Goal: Task Accomplishment & Management: Complete application form

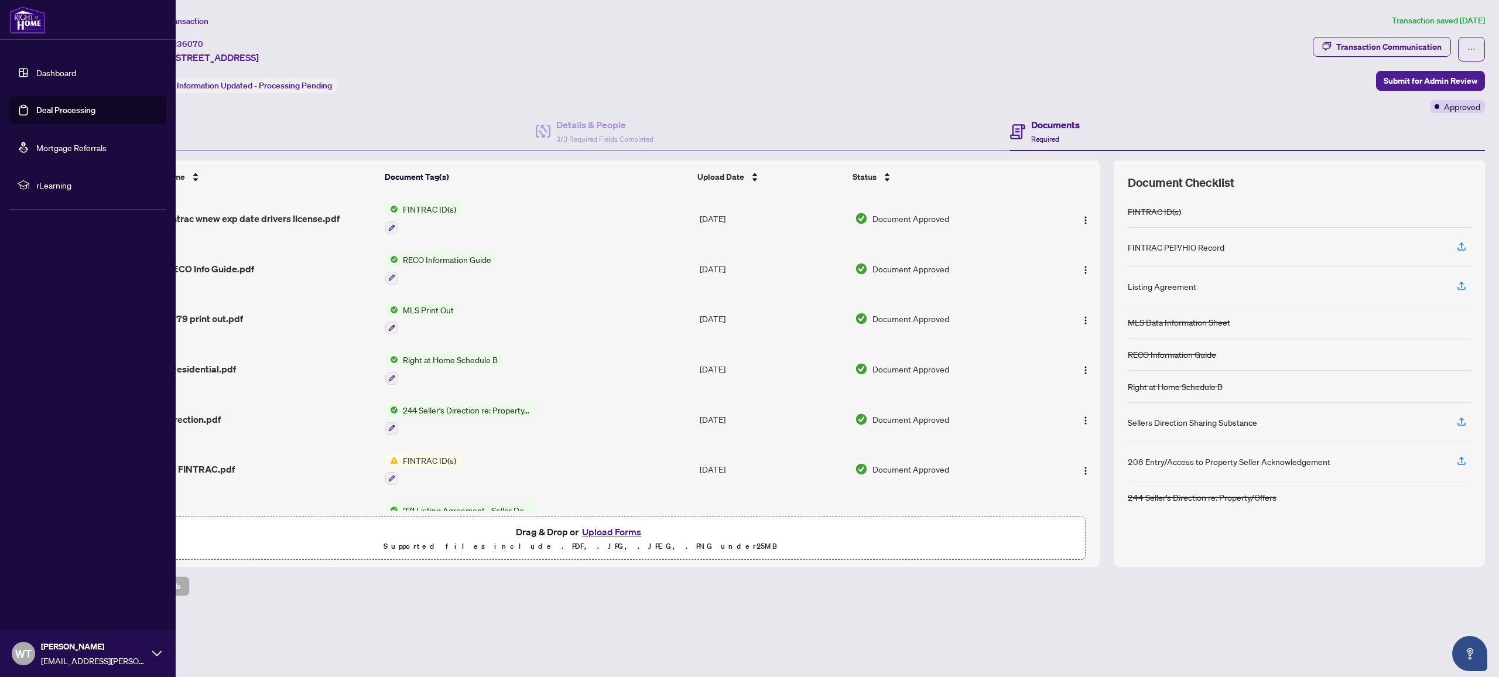
click at [36, 108] on link "Deal Processing" at bounding box center [65, 110] width 59 height 11
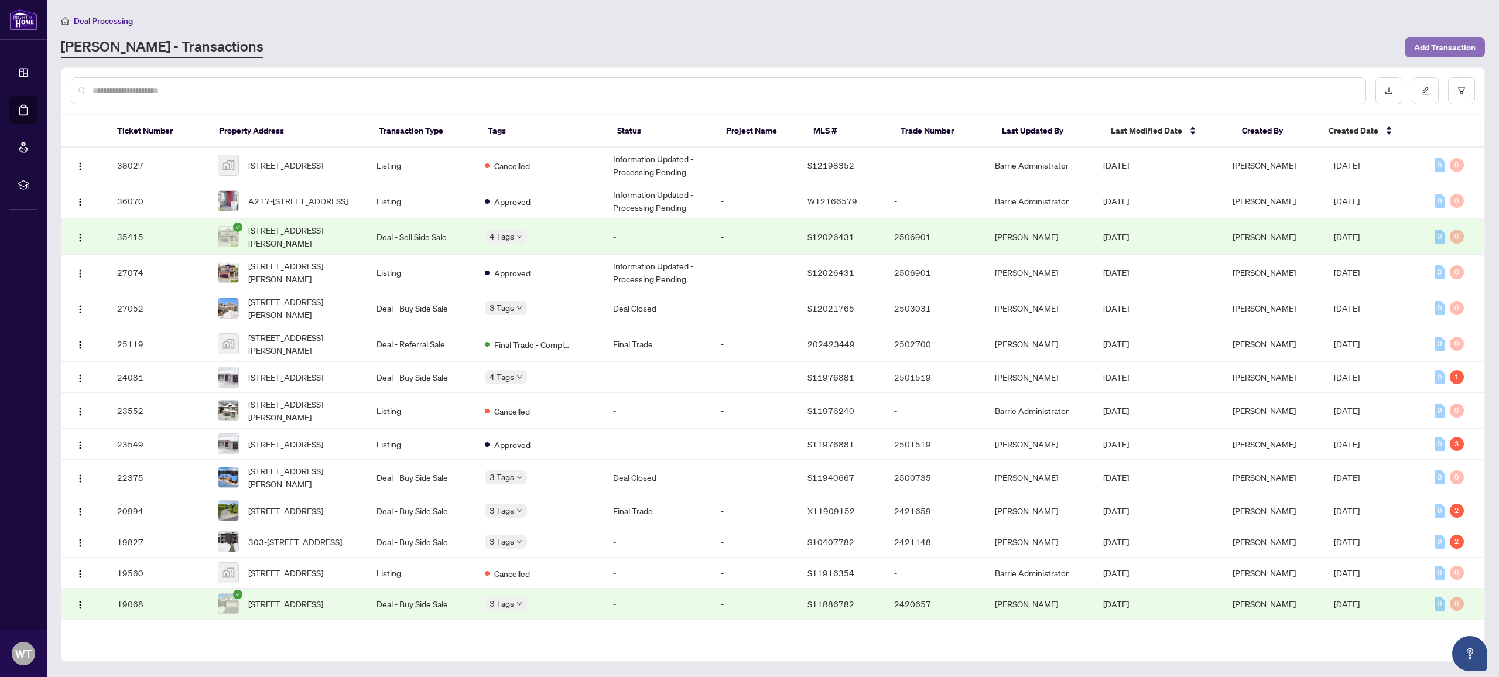
click at [1462, 45] on span "Add Transaction" at bounding box center [1444, 47] width 61 height 19
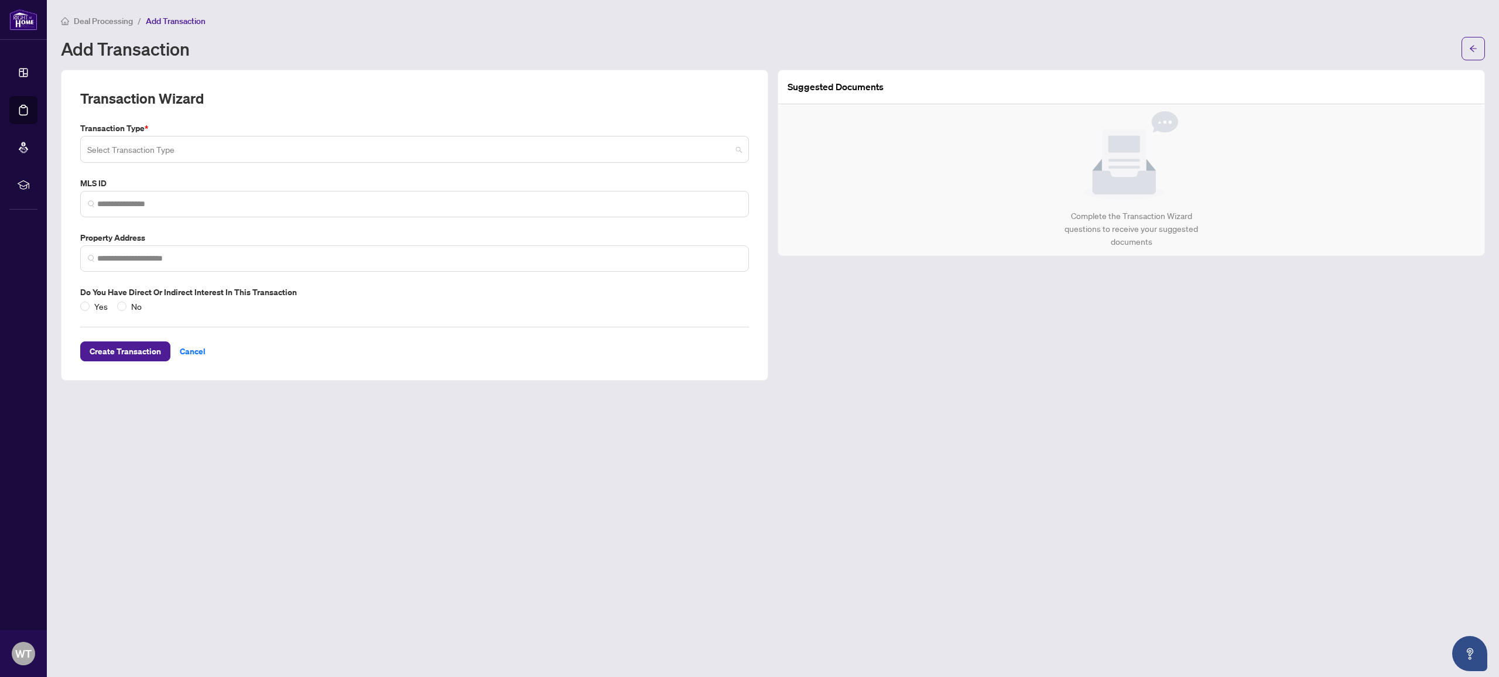
click at [177, 153] on input "search" at bounding box center [409, 151] width 644 height 26
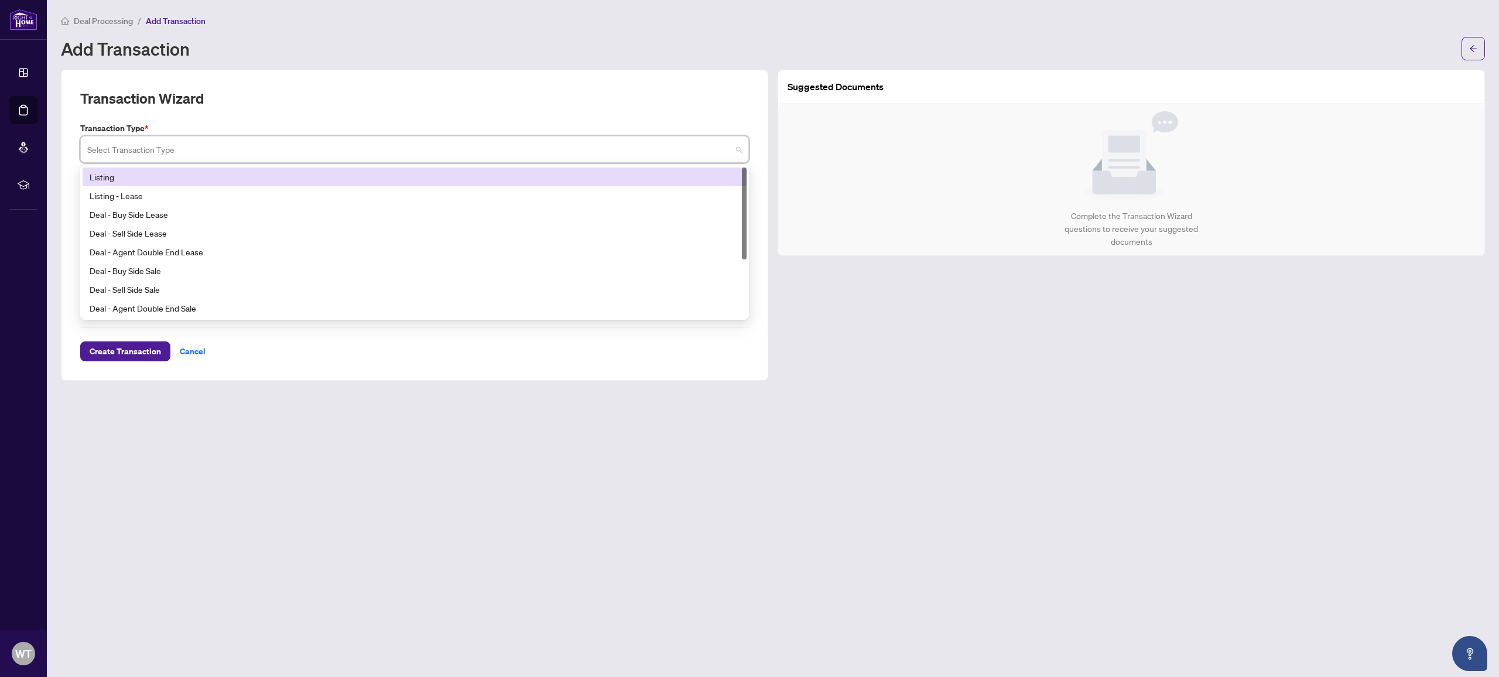
click at [146, 176] on div "Listing" at bounding box center [415, 176] width 650 height 13
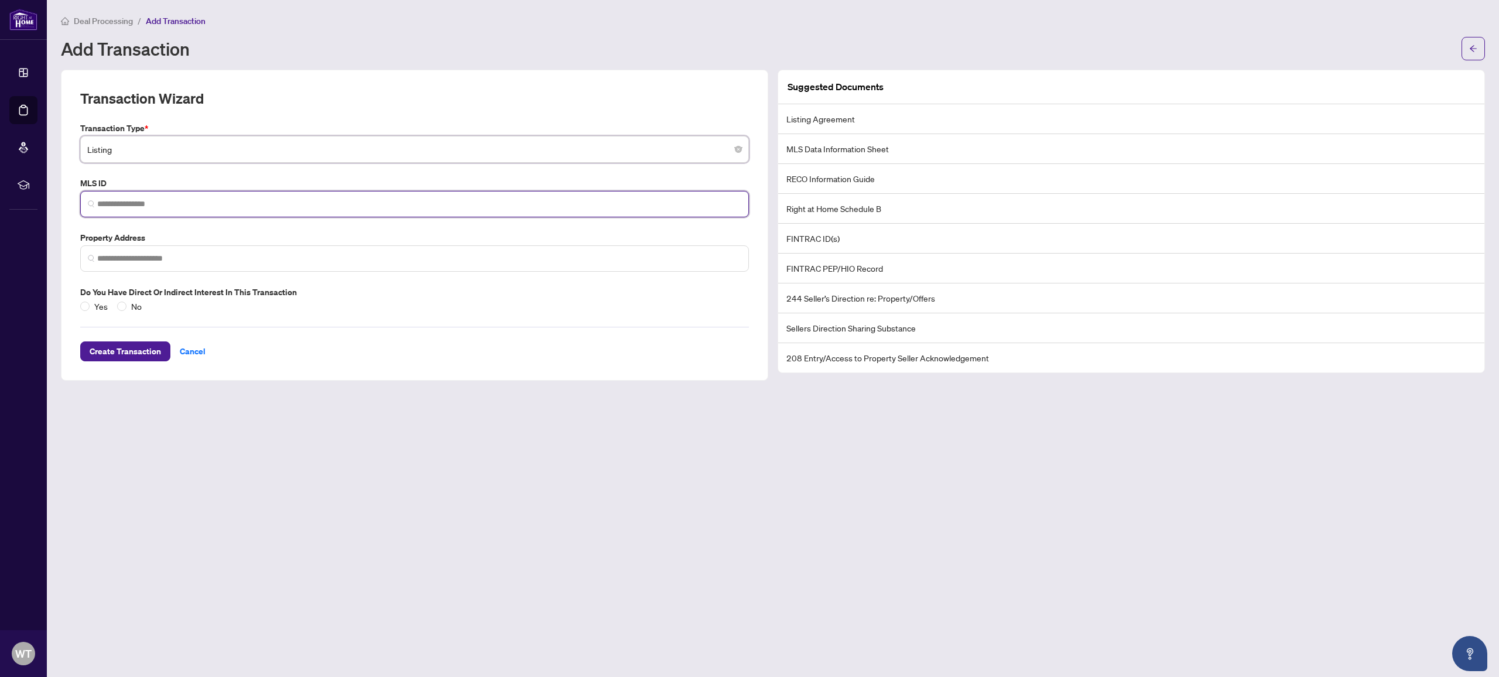
click at [142, 204] on input "search" at bounding box center [419, 204] width 644 height 12
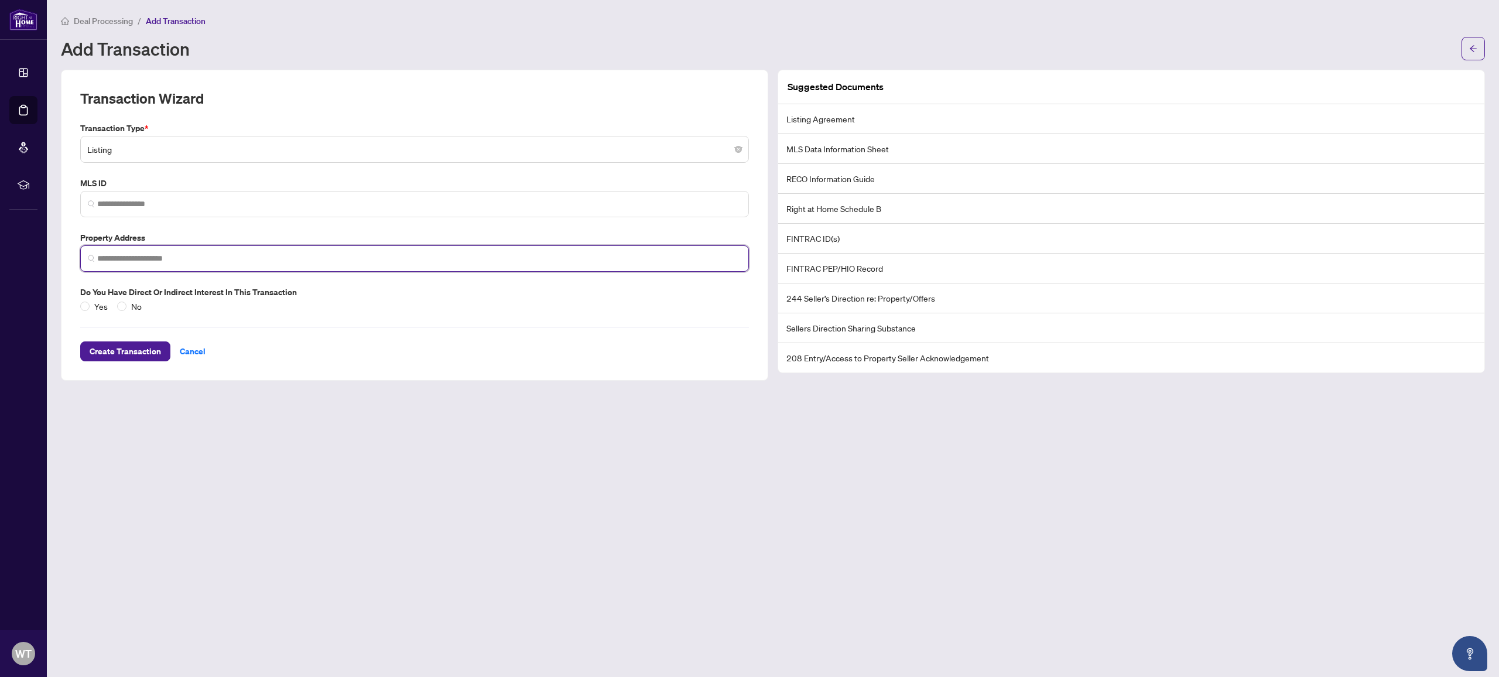
click at [149, 260] on input "search" at bounding box center [419, 258] width 644 height 12
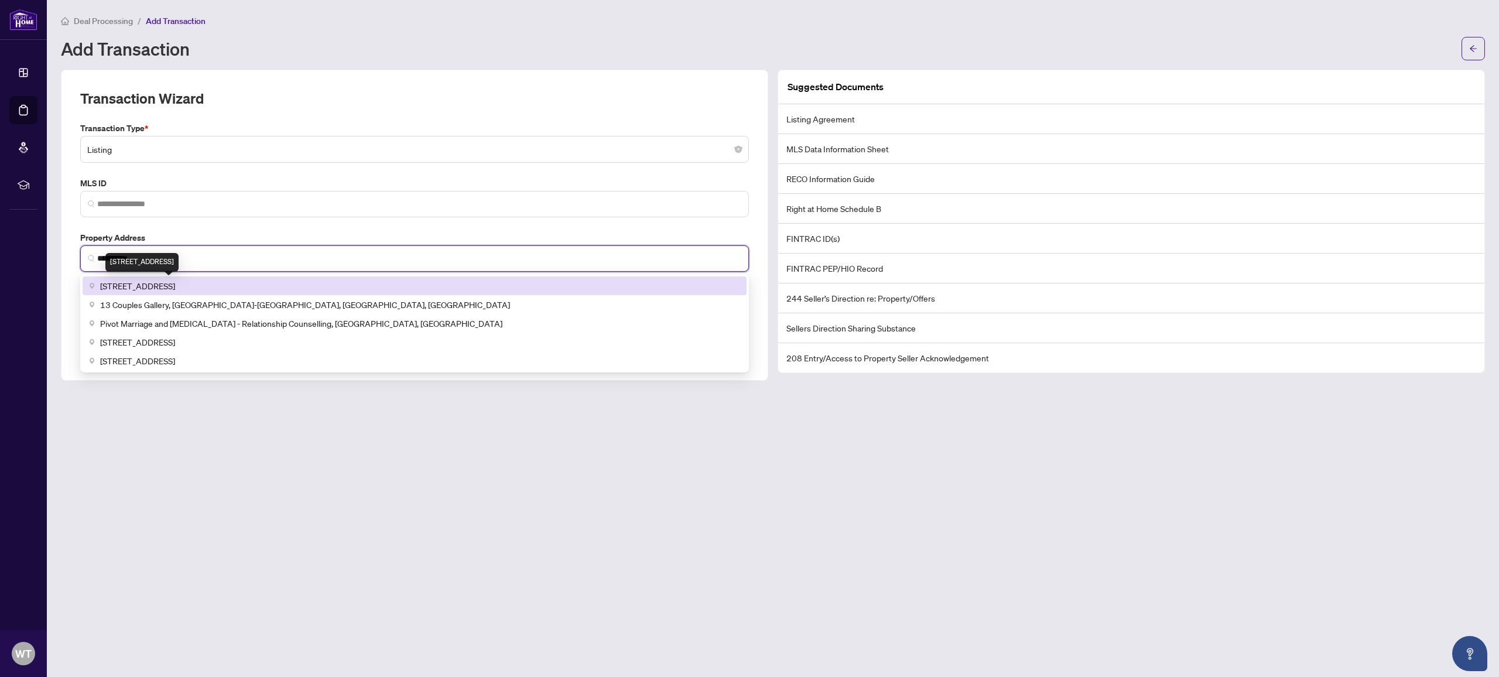
click at [166, 288] on span "[STREET_ADDRESS]" at bounding box center [137, 285] width 75 height 13
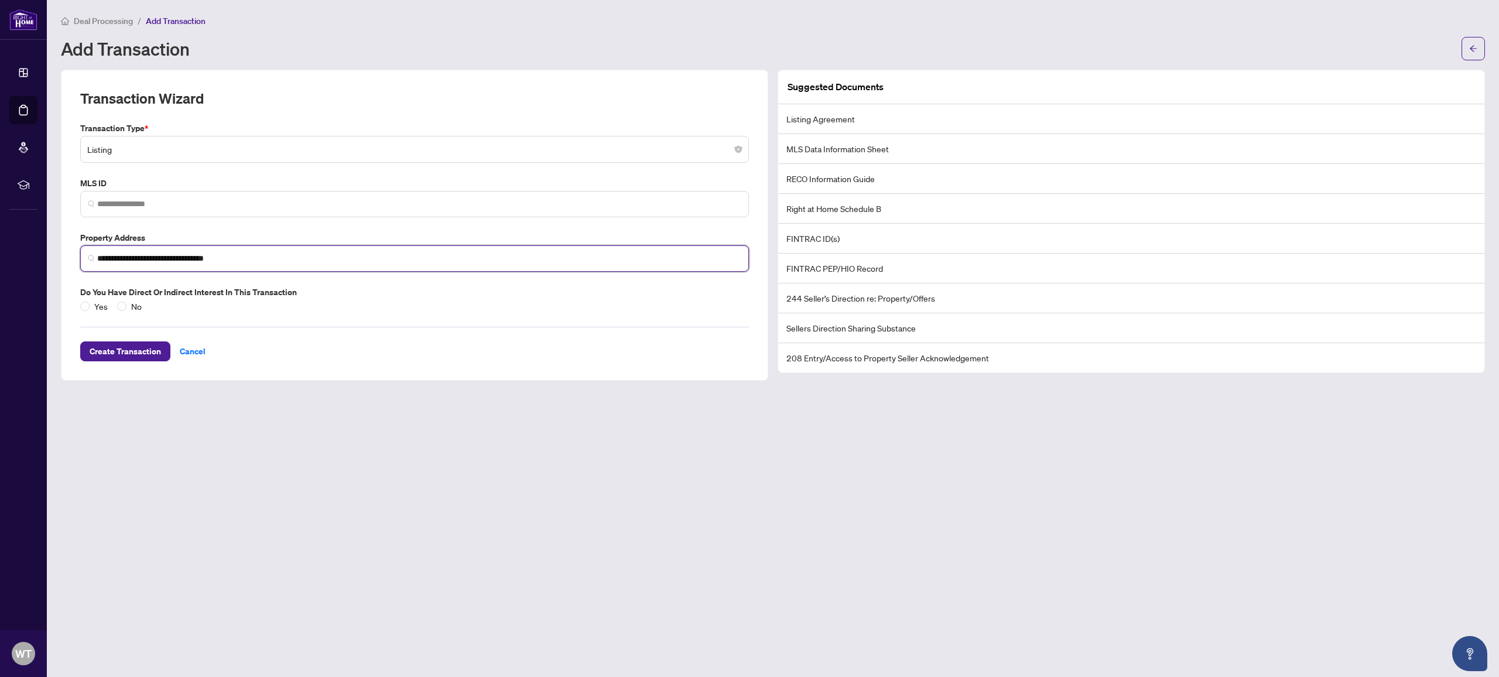
type input "**********"
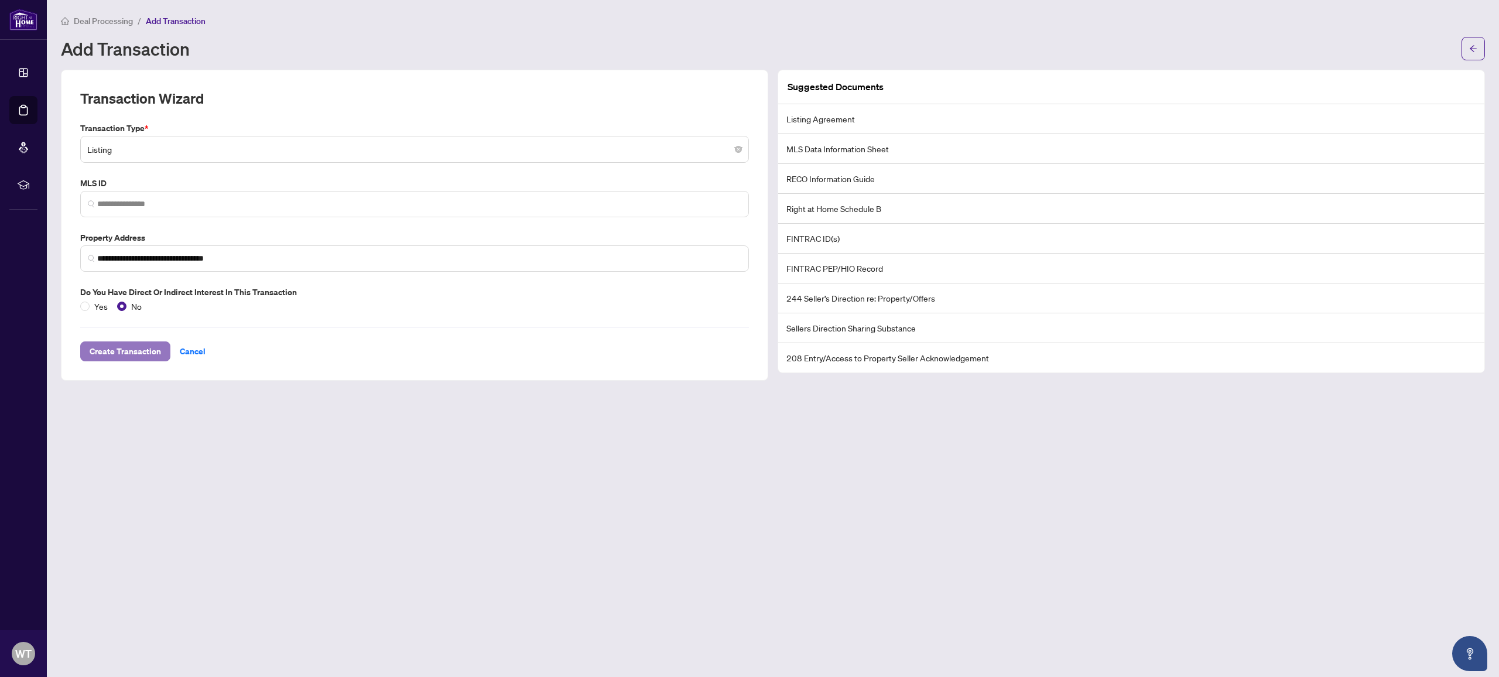
click at [150, 354] on span "Create Transaction" at bounding box center [125, 351] width 71 height 19
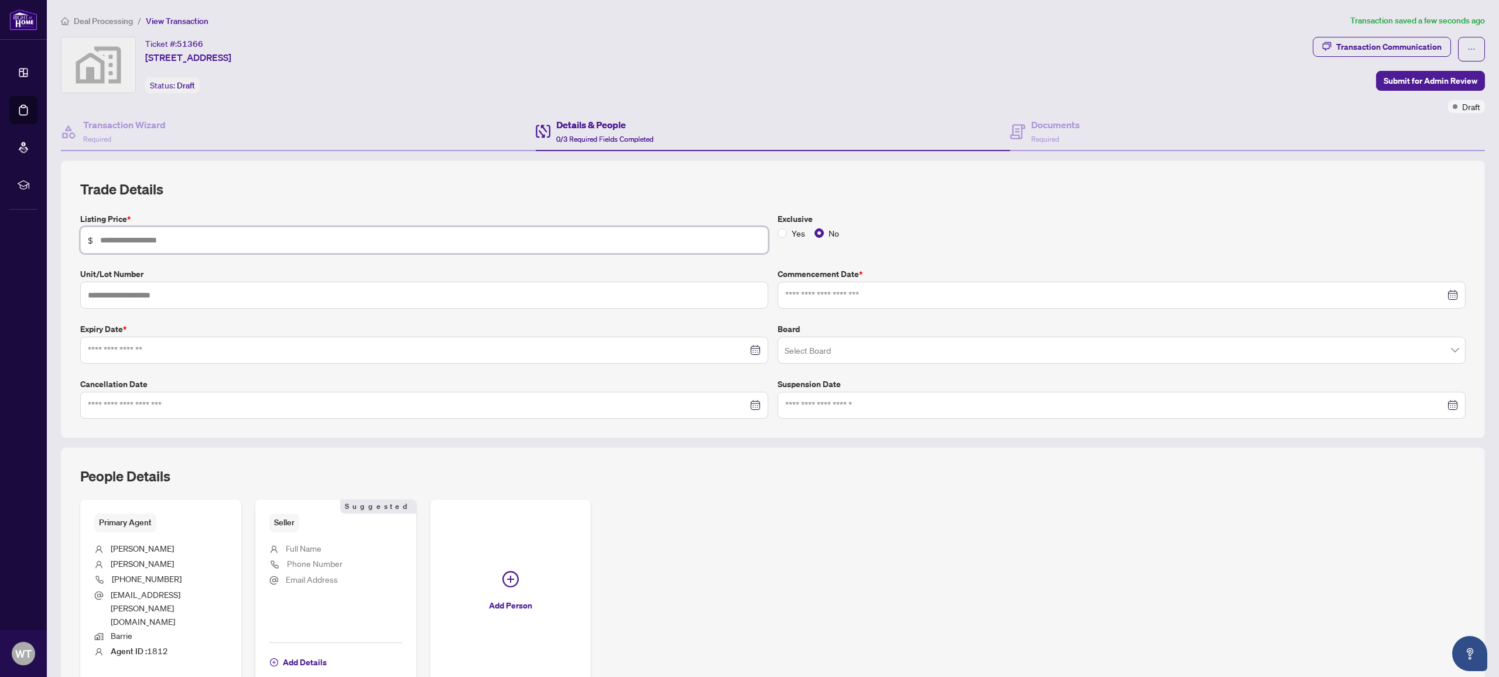
click at [511, 238] on input "text" at bounding box center [430, 240] width 660 height 13
type input "*******"
click at [491, 288] on input "text" at bounding box center [424, 295] width 688 height 27
click at [472, 348] on input at bounding box center [418, 350] width 660 height 13
type input "**********"
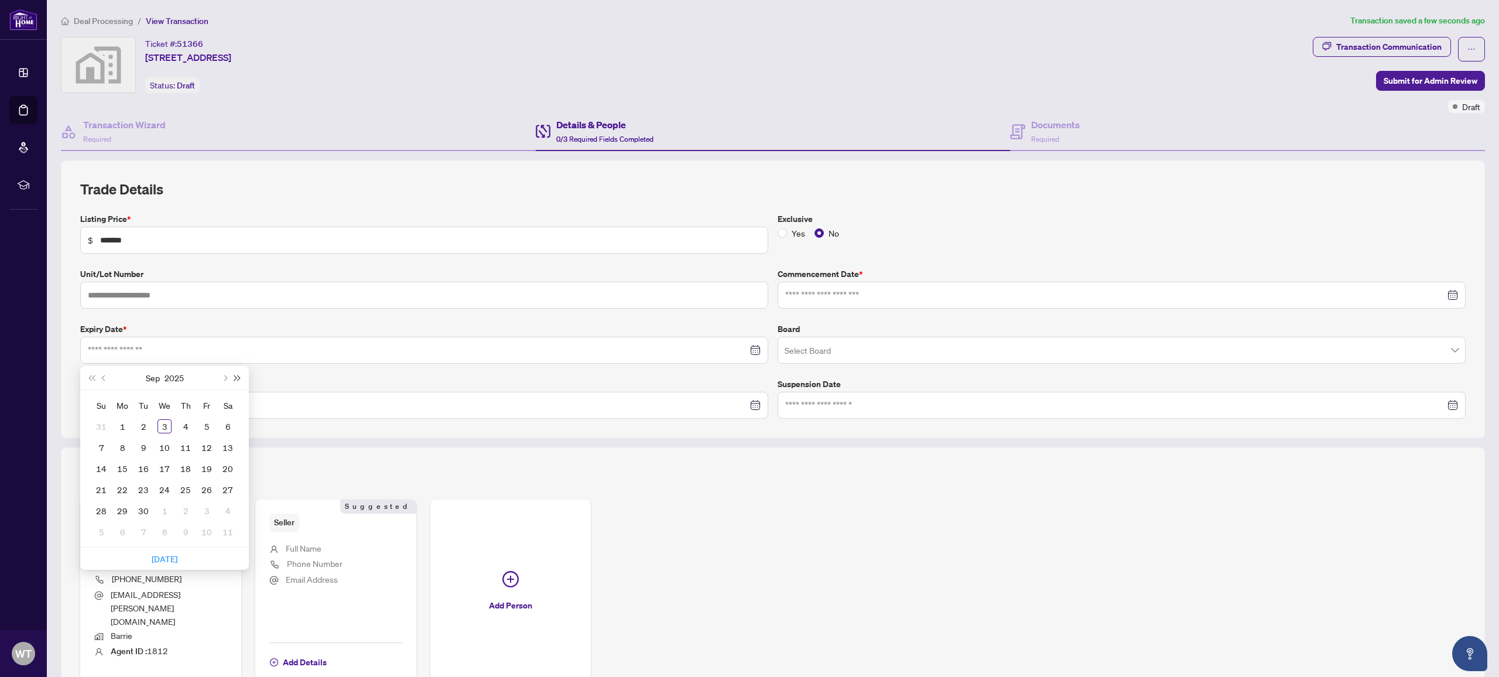
click at [241, 377] on button "Next year (Control + right)" at bounding box center [237, 377] width 13 height 23
click at [87, 375] on button "Last year (Control + left)" at bounding box center [91, 377] width 13 height 23
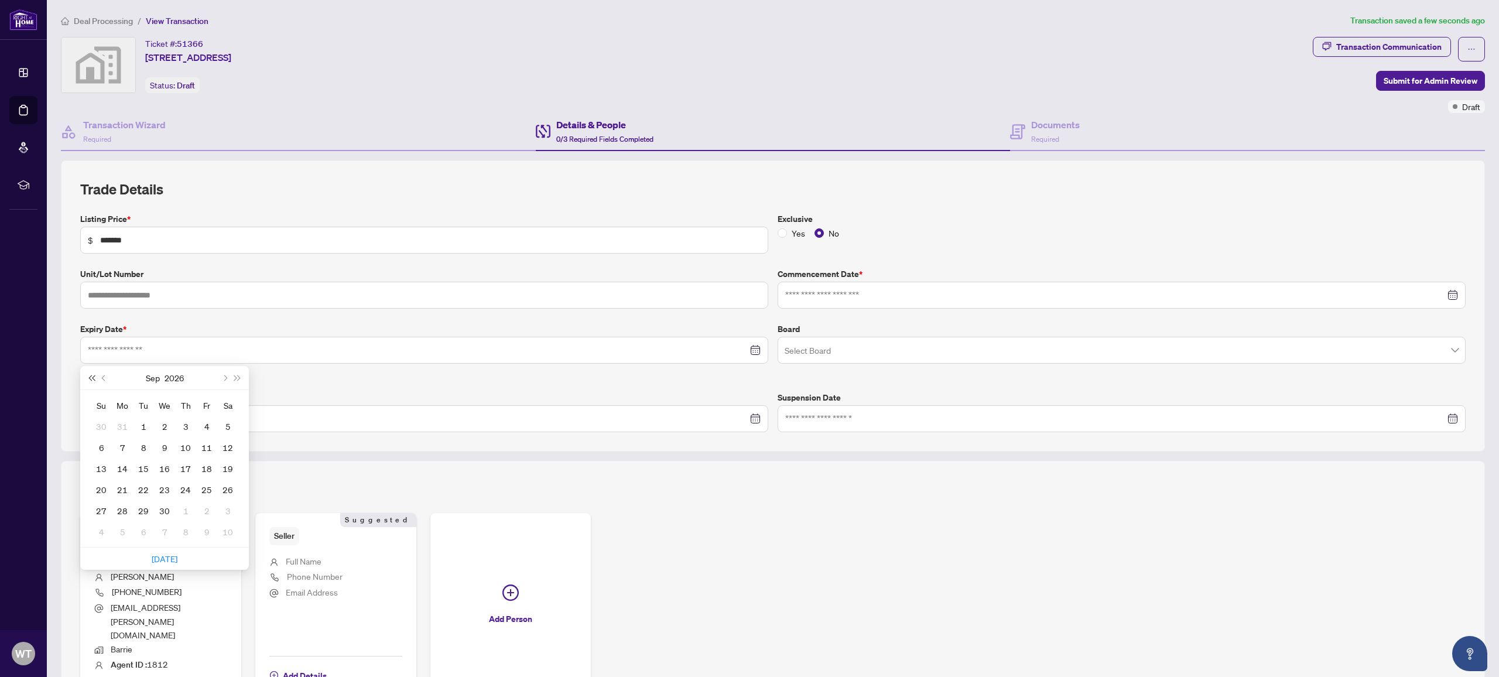
click at [87, 375] on button "Last year (Control + left)" at bounding box center [91, 377] width 13 height 23
click at [224, 376] on span "Next month (PageDown)" at bounding box center [224, 378] width 6 height 6
drag, startPoint x: 225, startPoint y: 374, endPoint x: 214, endPoint y: 385, distance: 15.7
click at [225, 375] on span "Next month (PageDown)" at bounding box center [224, 378] width 6 height 6
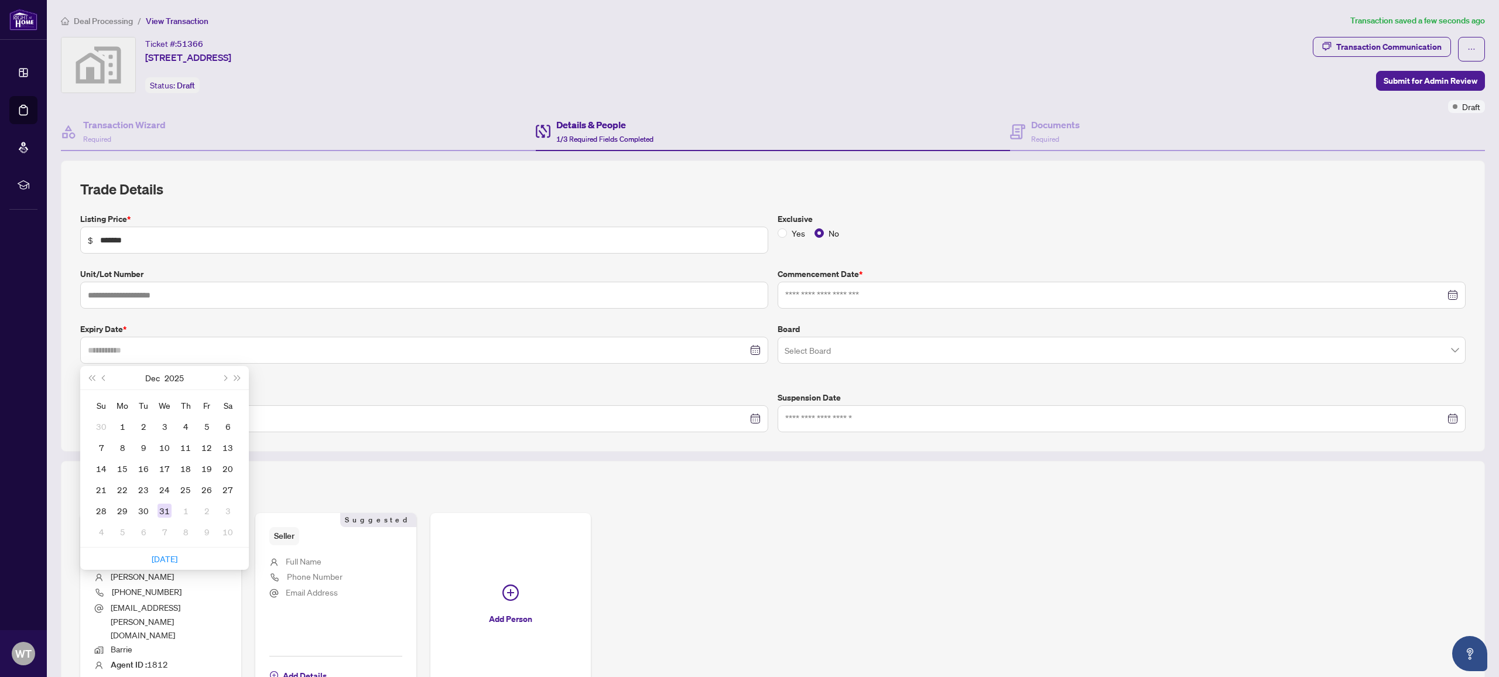
type input "**********"
click at [155, 507] on td "31" at bounding box center [164, 510] width 21 height 21
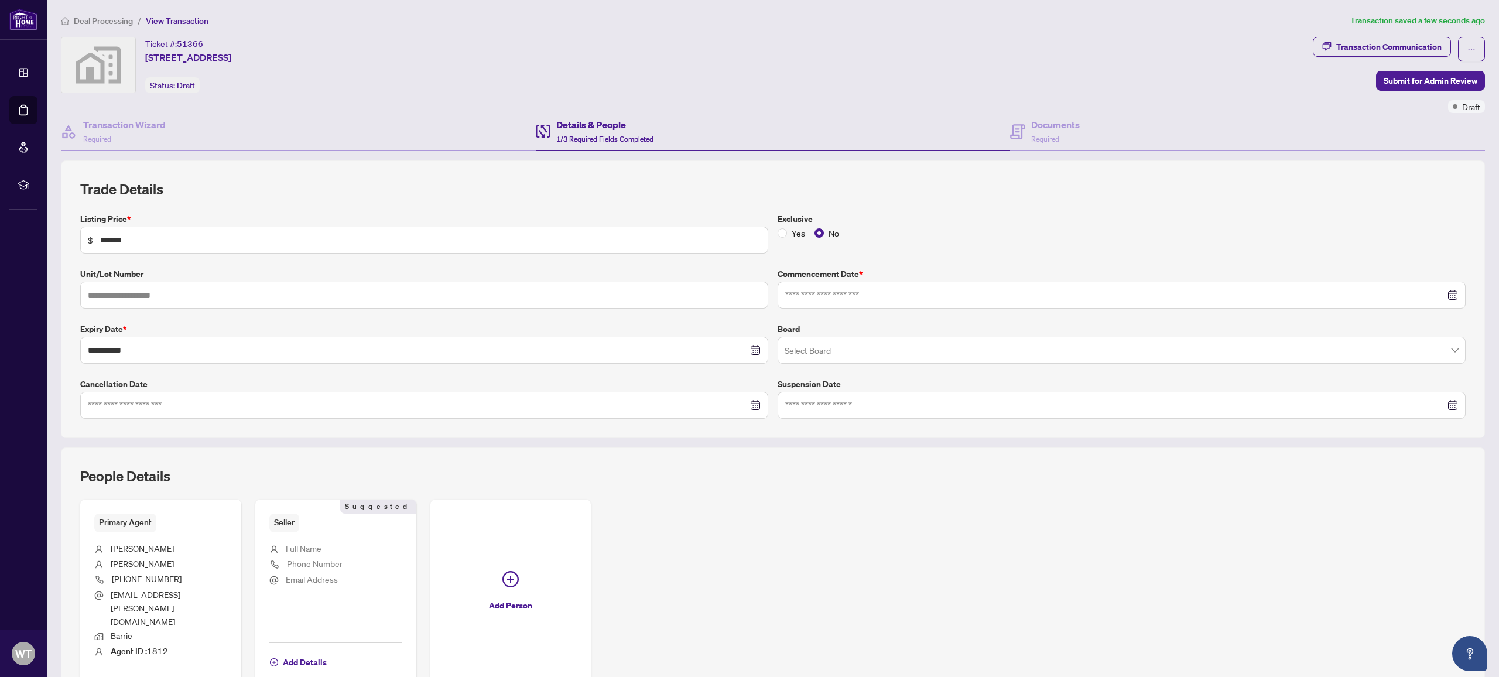
click at [844, 351] on input "search" at bounding box center [1115, 352] width 663 height 26
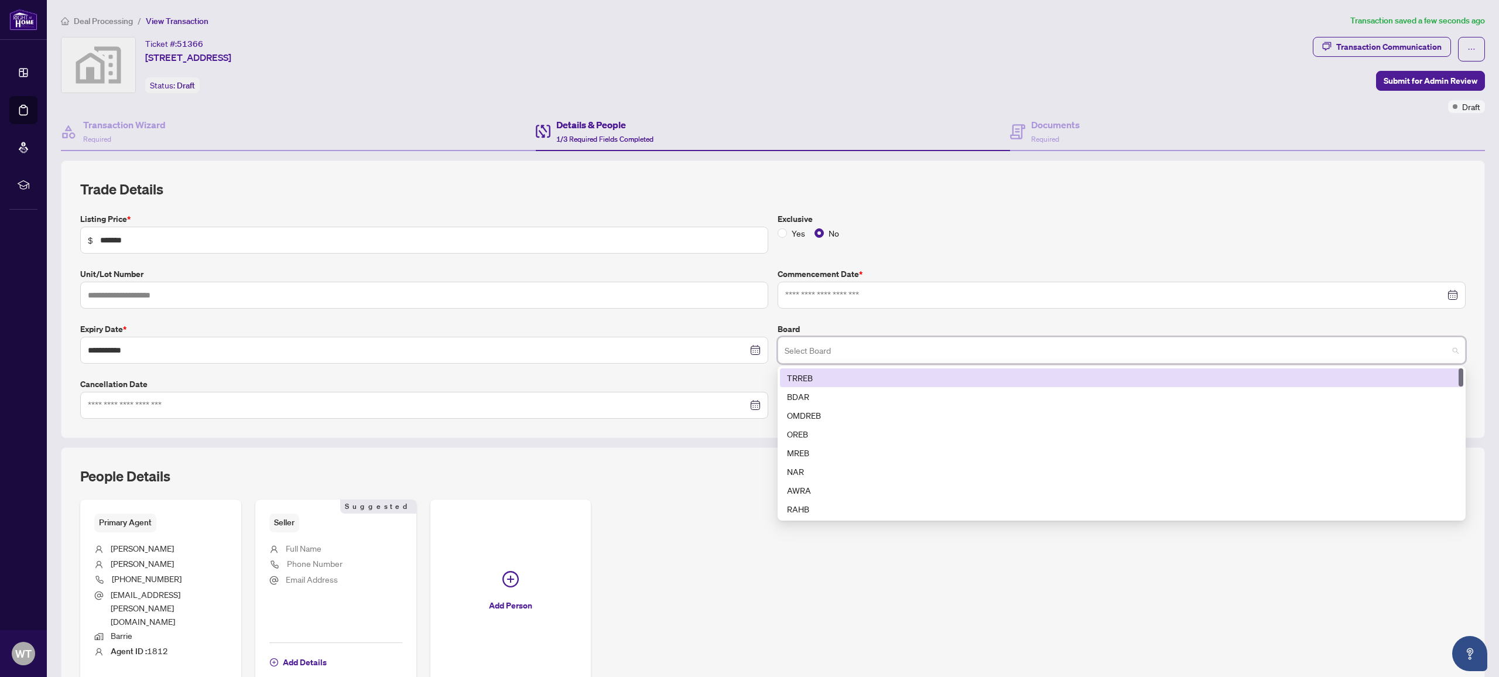
click at [835, 375] on div "TRREB" at bounding box center [1121, 377] width 669 height 13
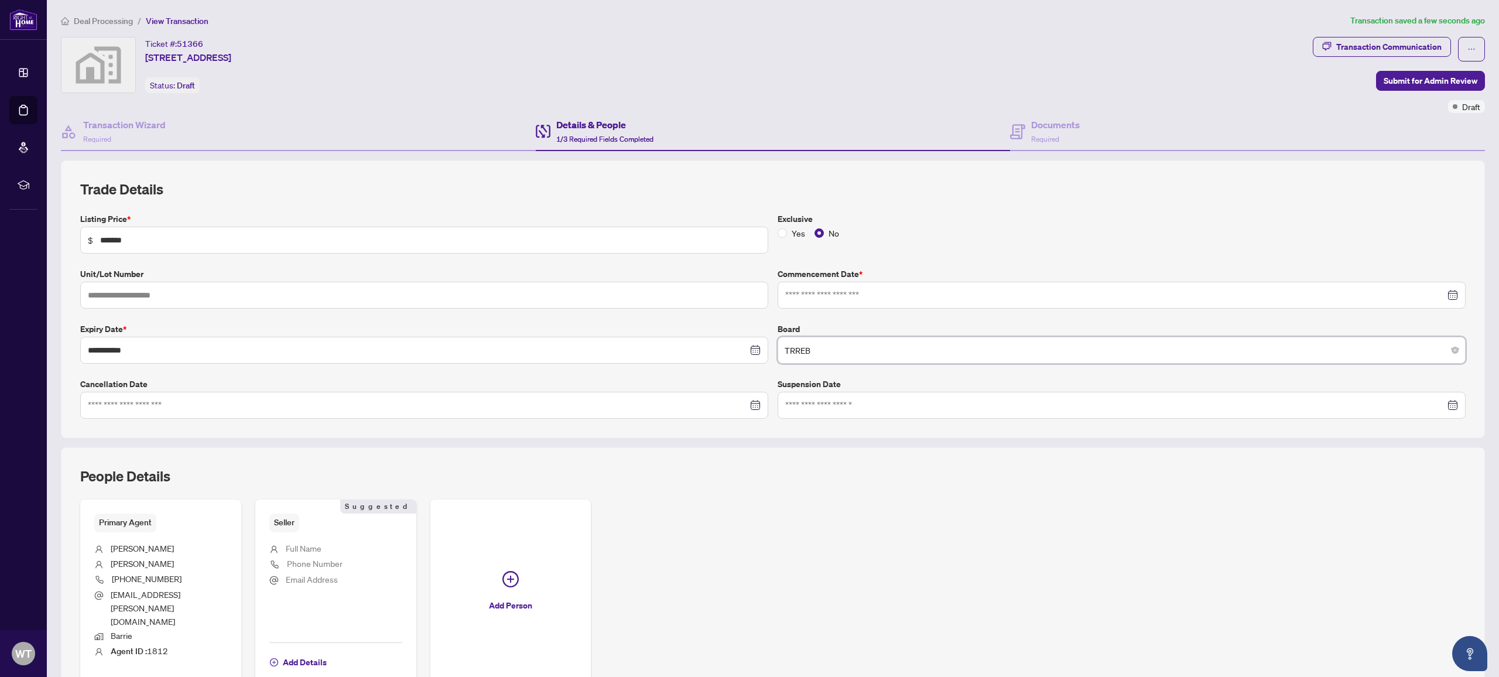
scroll to position [46, 0]
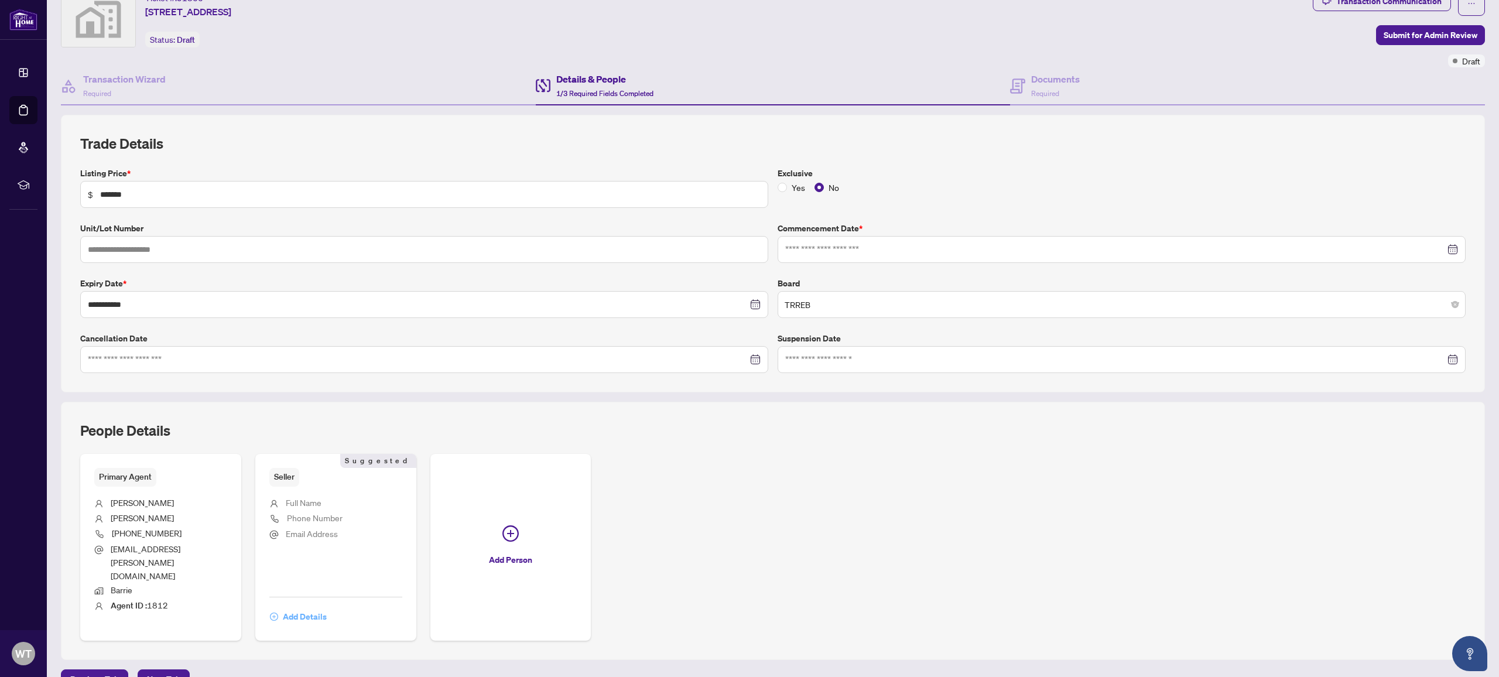
click at [307, 607] on span "Add Details" at bounding box center [305, 616] width 44 height 19
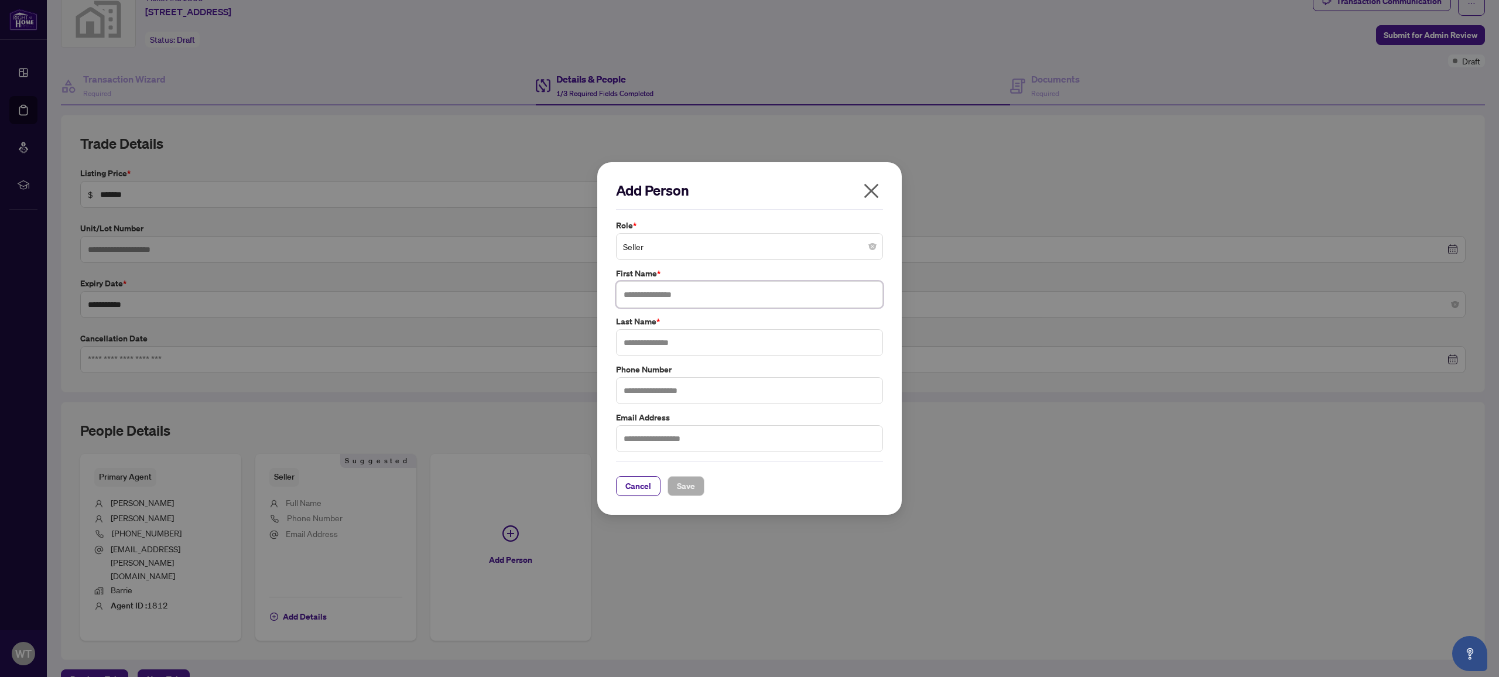
click at [661, 290] on input "text" at bounding box center [749, 294] width 267 height 27
type input "*****"
type input "*******"
click at [667, 444] on input "text" at bounding box center [749, 438] width 267 height 27
type input "**********"
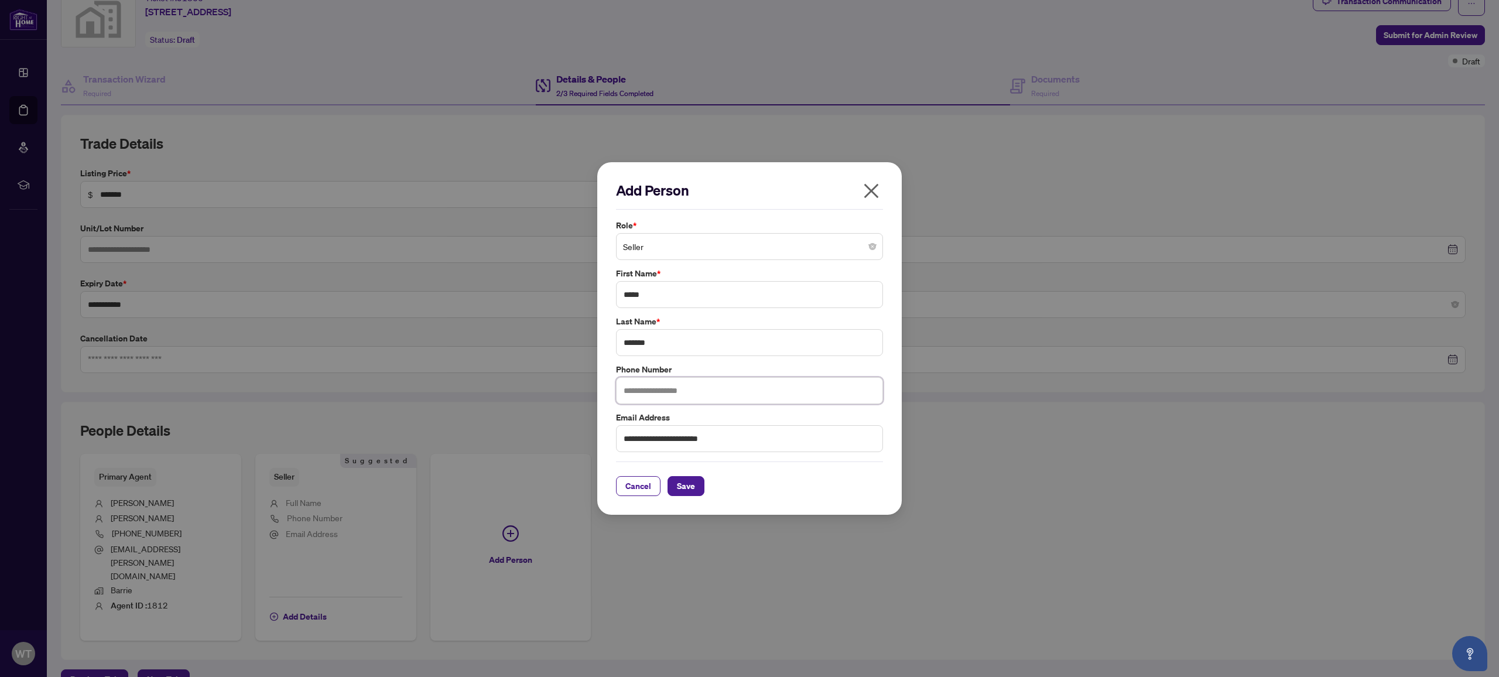
click at [682, 394] on input "text" at bounding box center [749, 390] width 267 height 27
type input "**********"
click at [692, 486] on span "Save" at bounding box center [686, 486] width 18 height 19
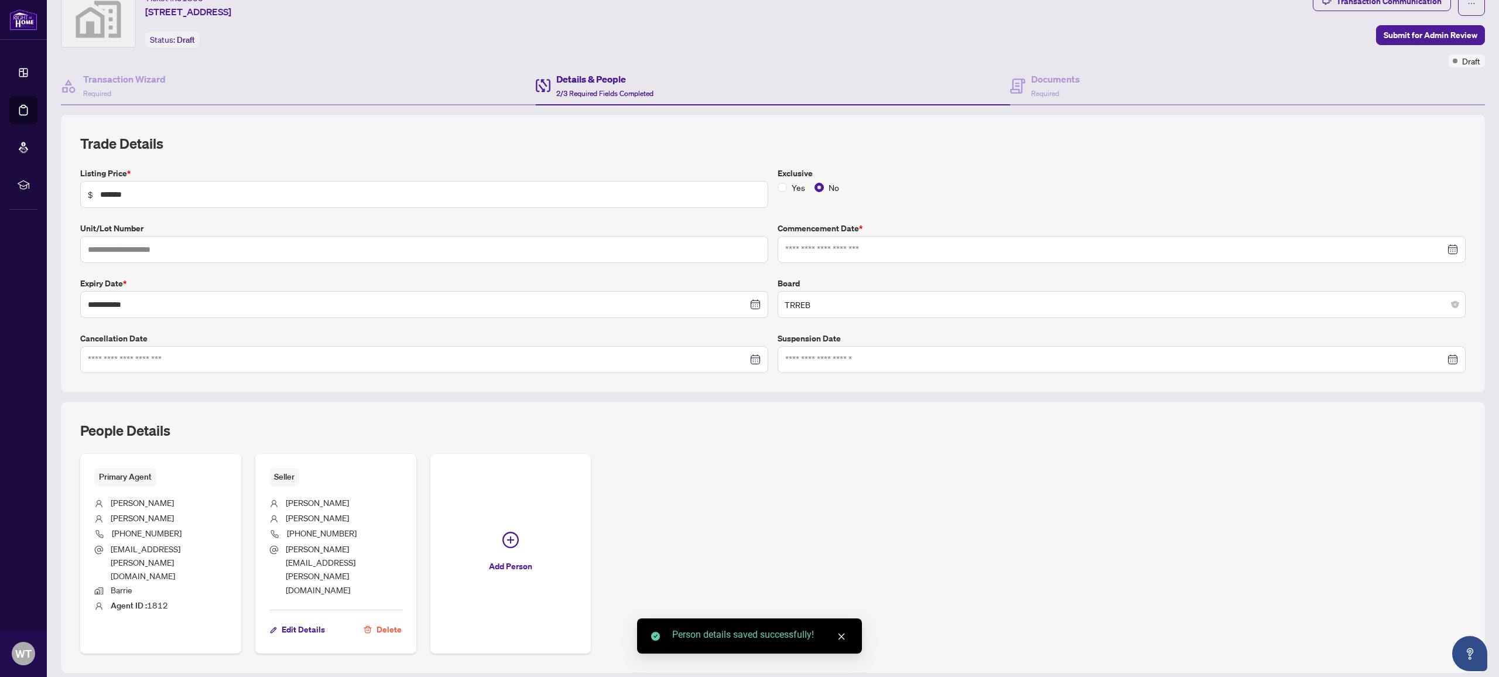
click at [508, 532] on icon "plus-circle" at bounding box center [510, 540] width 16 height 16
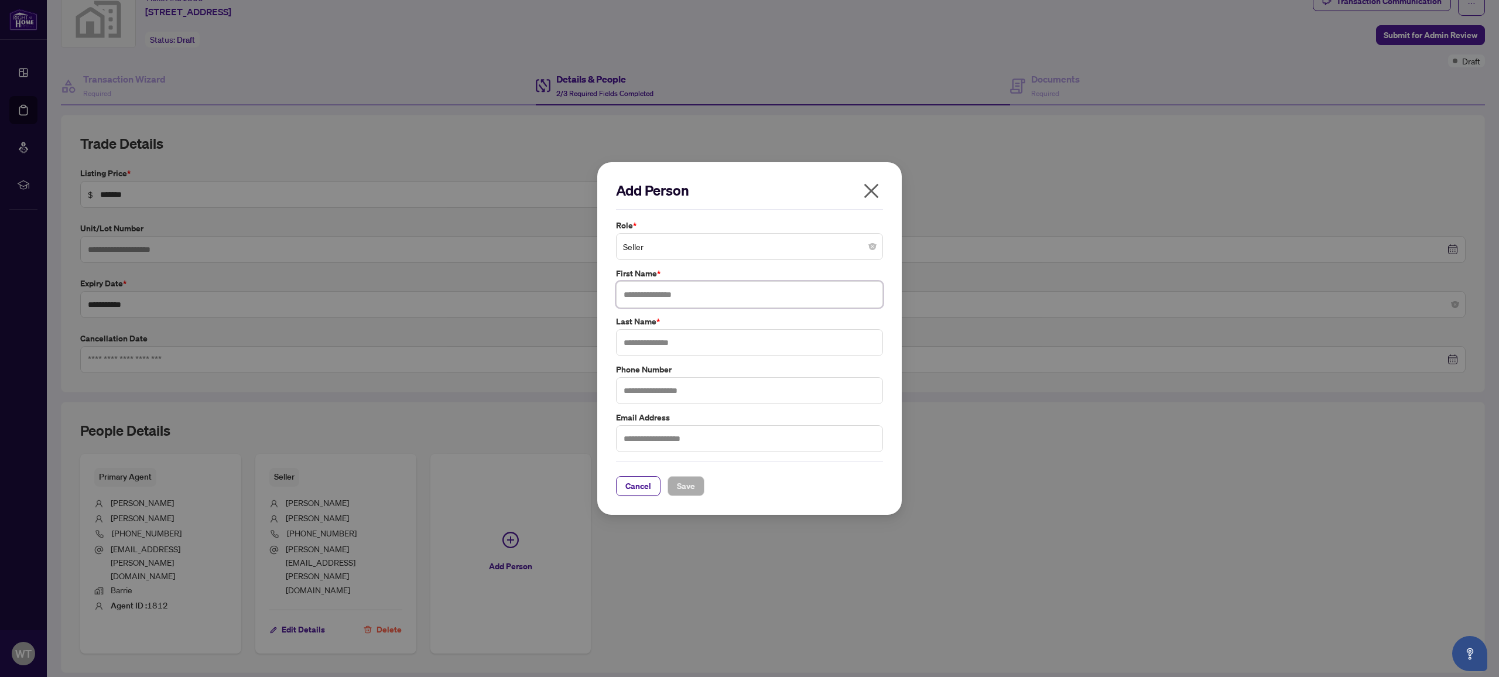
click at [660, 300] on input "text" at bounding box center [749, 294] width 267 height 27
type input "***"
type input "*******"
type input "**********"
click at [667, 440] on input "text" at bounding box center [749, 438] width 267 height 27
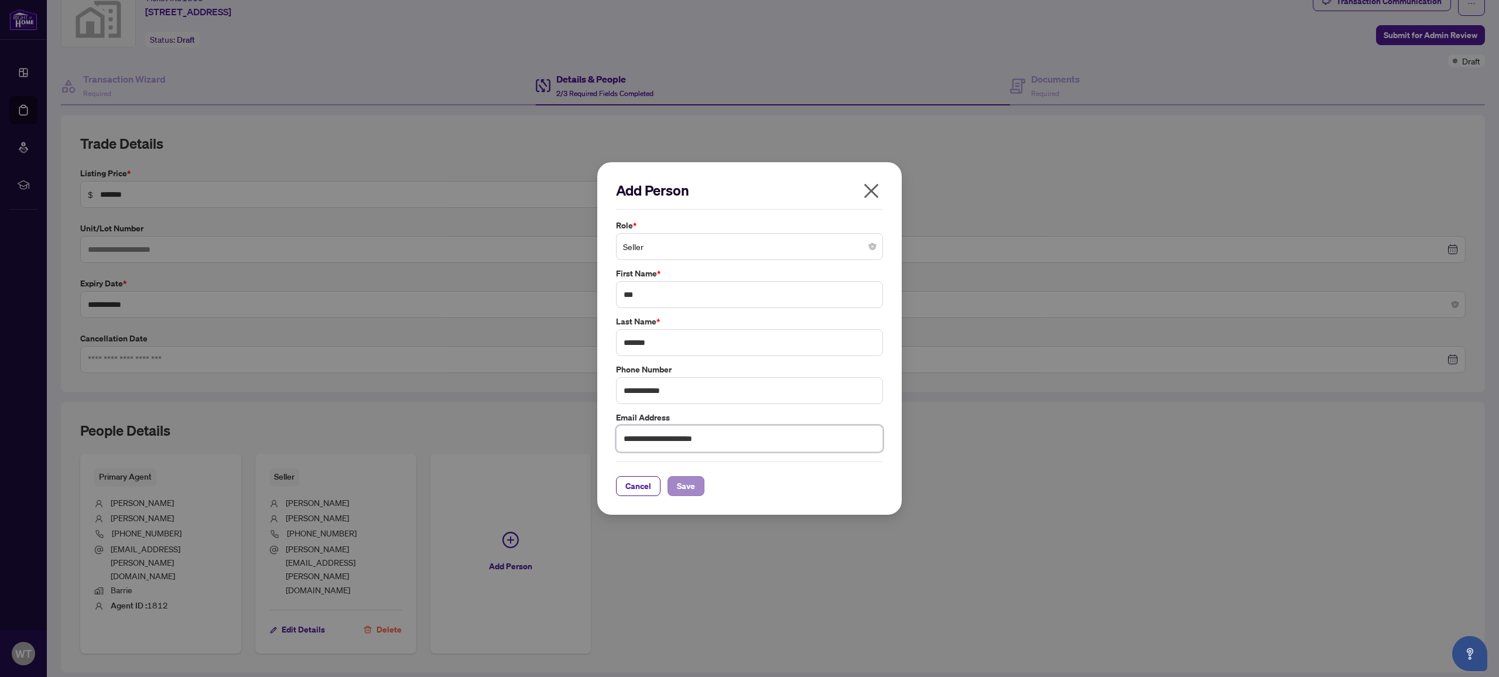
type input "**********"
click at [699, 486] on button "Save" at bounding box center [685, 486] width 37 height 20
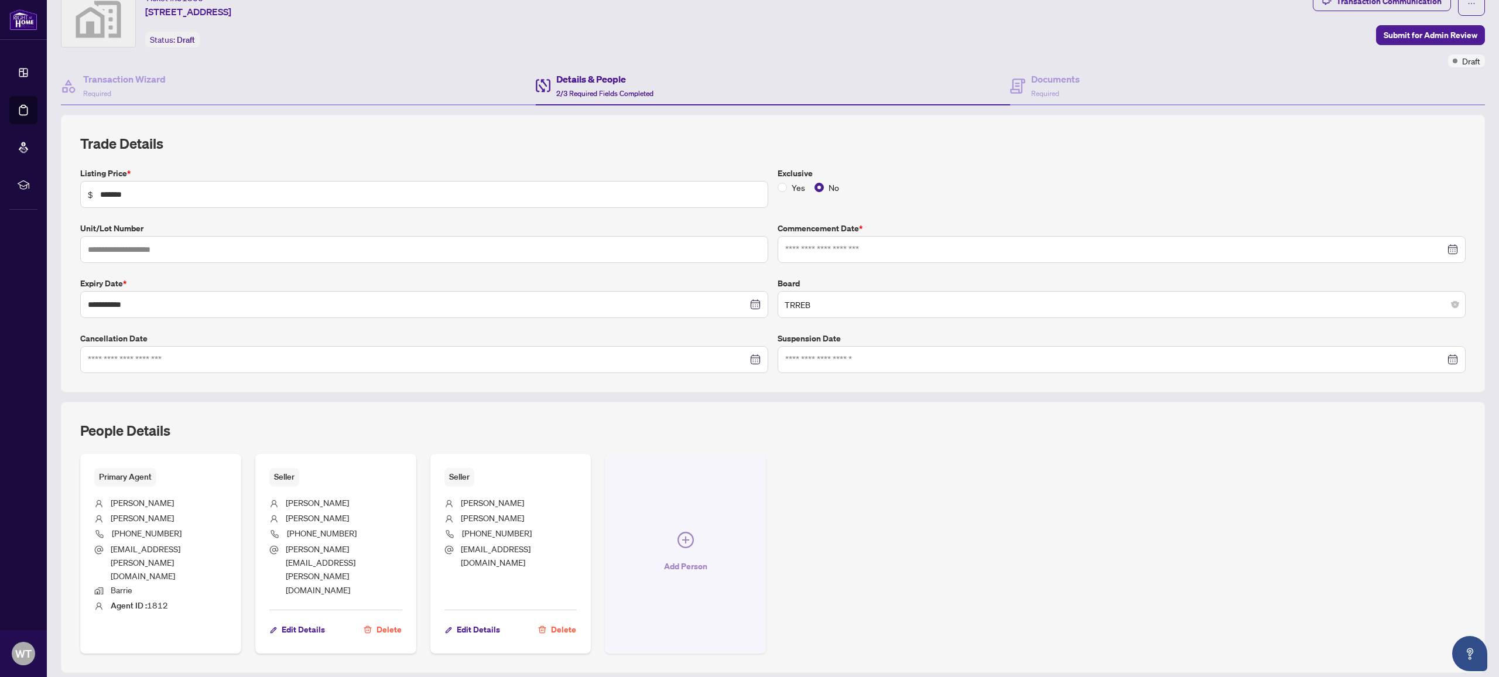
click at [685, 532] on icon "plus-circle" at bounding box center [685, 540] width 16 height 16
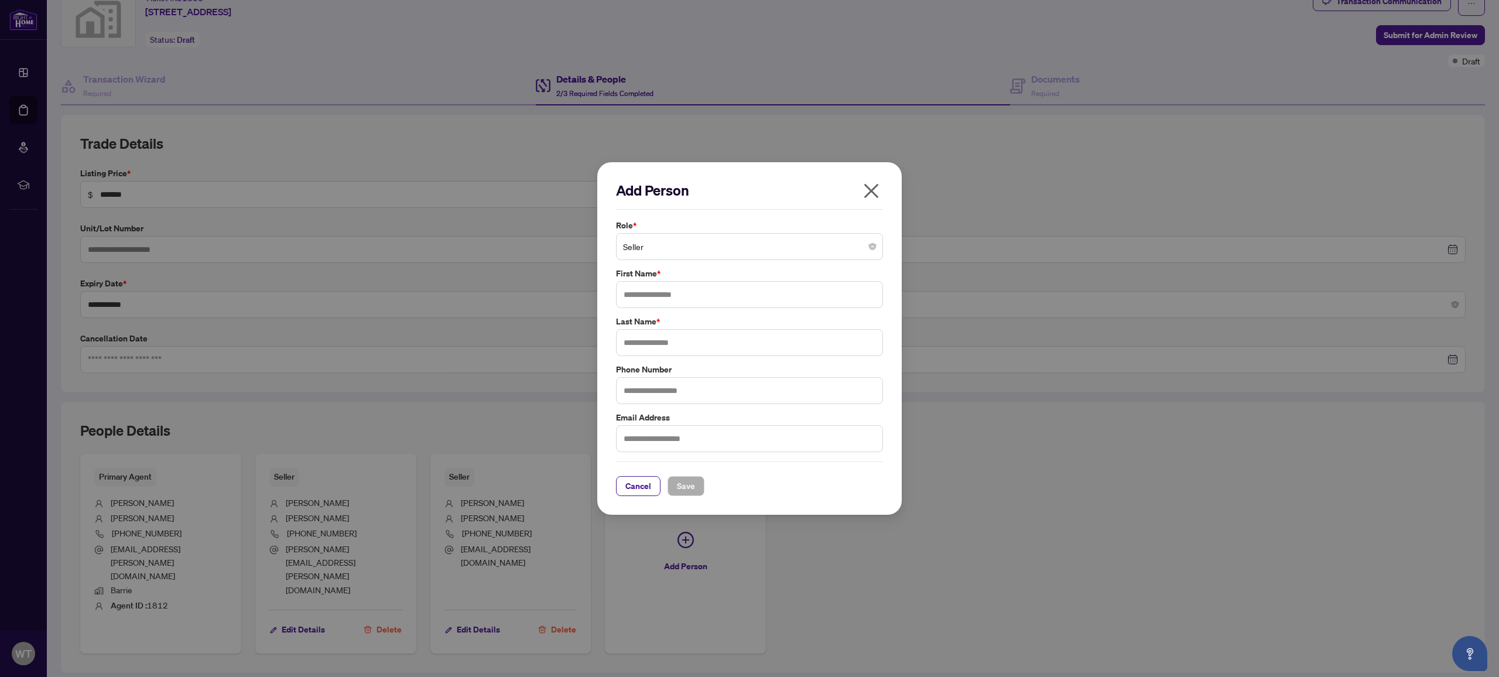
click at [738, 253] on span "Seller" at bounding box center [749, 246] width 253 height 22
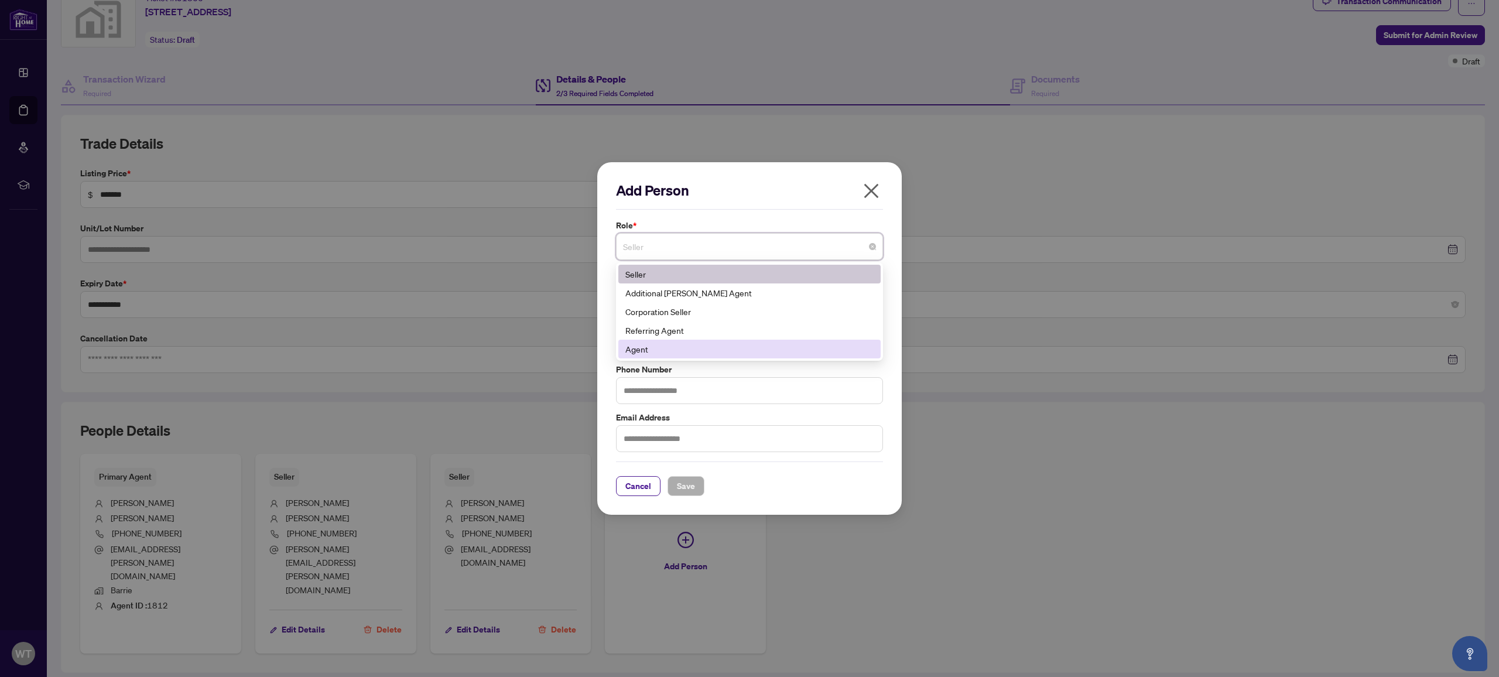
click at [993, 446] on div "Add Person Role * Seller 181 188 Seller Additional [PERSON_NAME] Agent Corporat…" at bounding box center [749, 338] width 1499 height 677
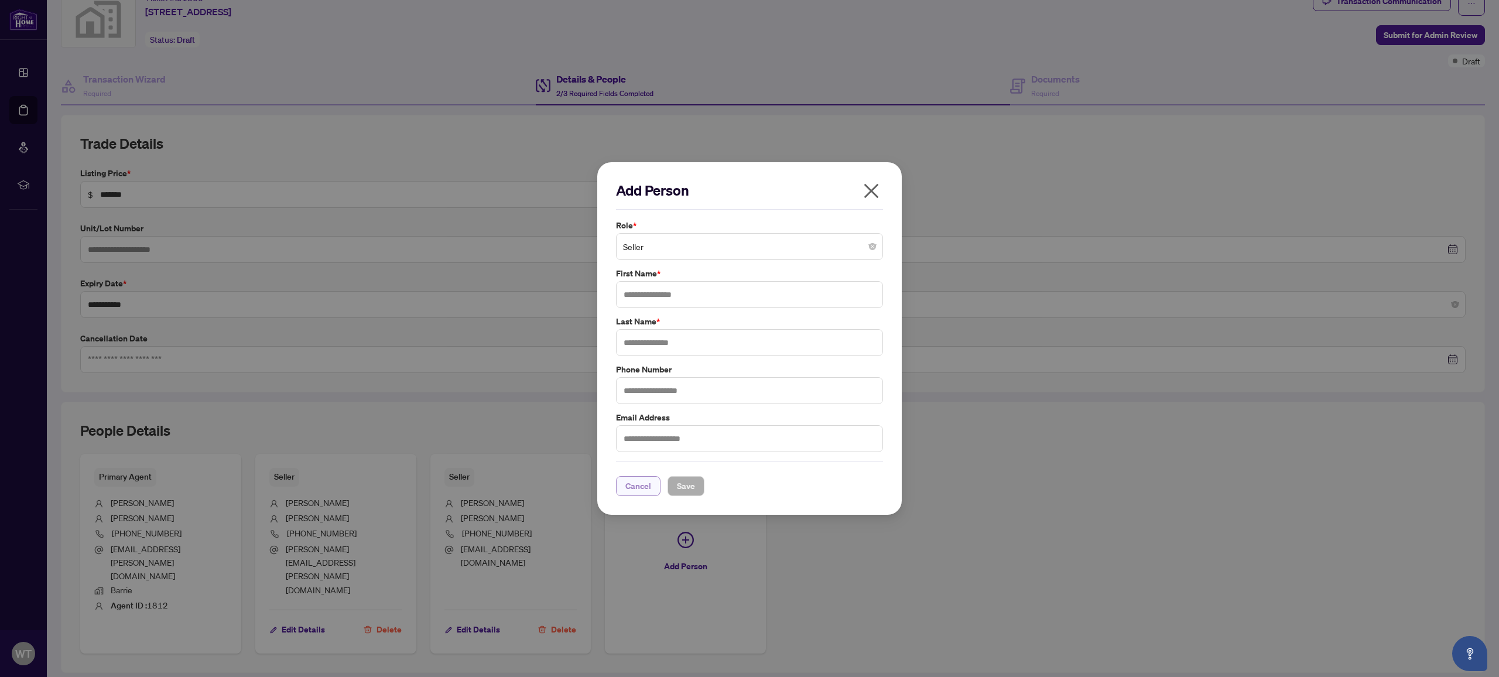
click at [635, 484] on span "Cancel" at bounding box center [638, 486] width 26 height 19
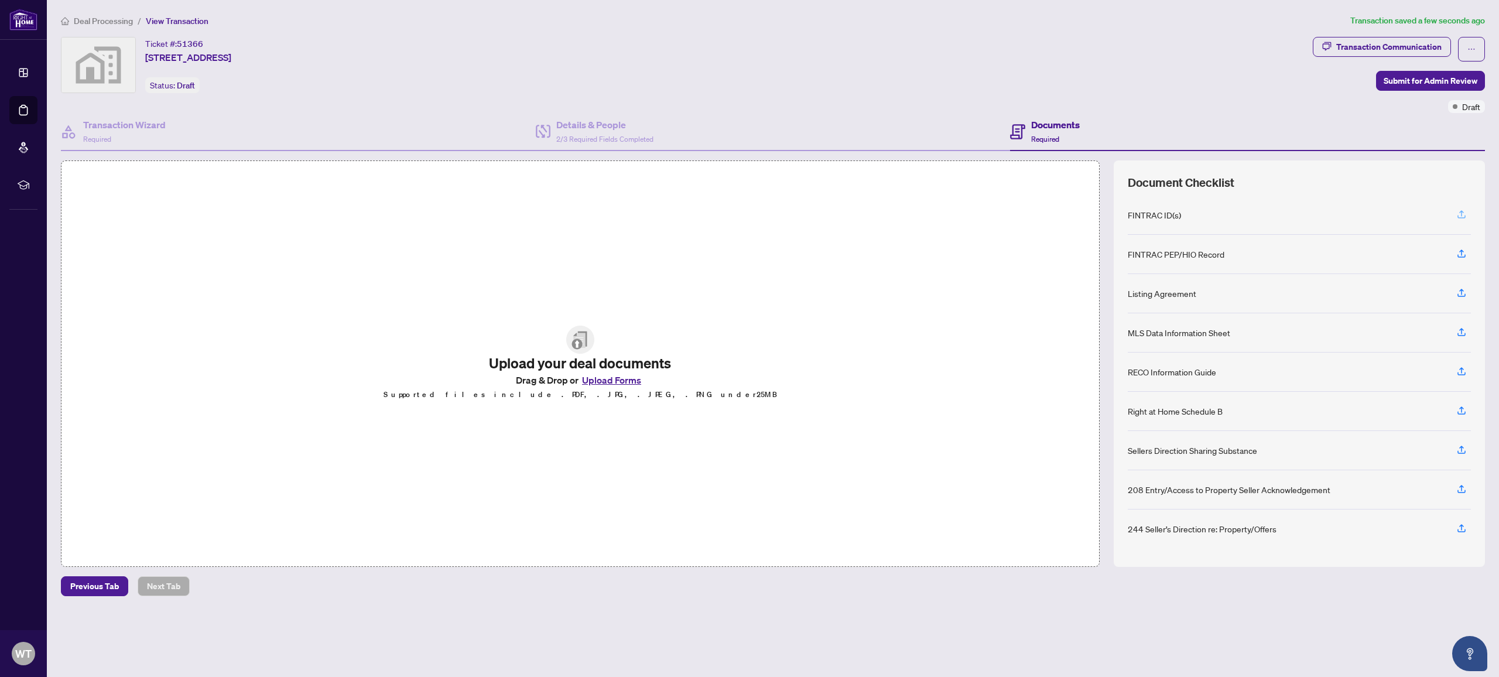
click at [1461, 215] on icon "button" at bounding box center [1461, 213] width 5 height 6
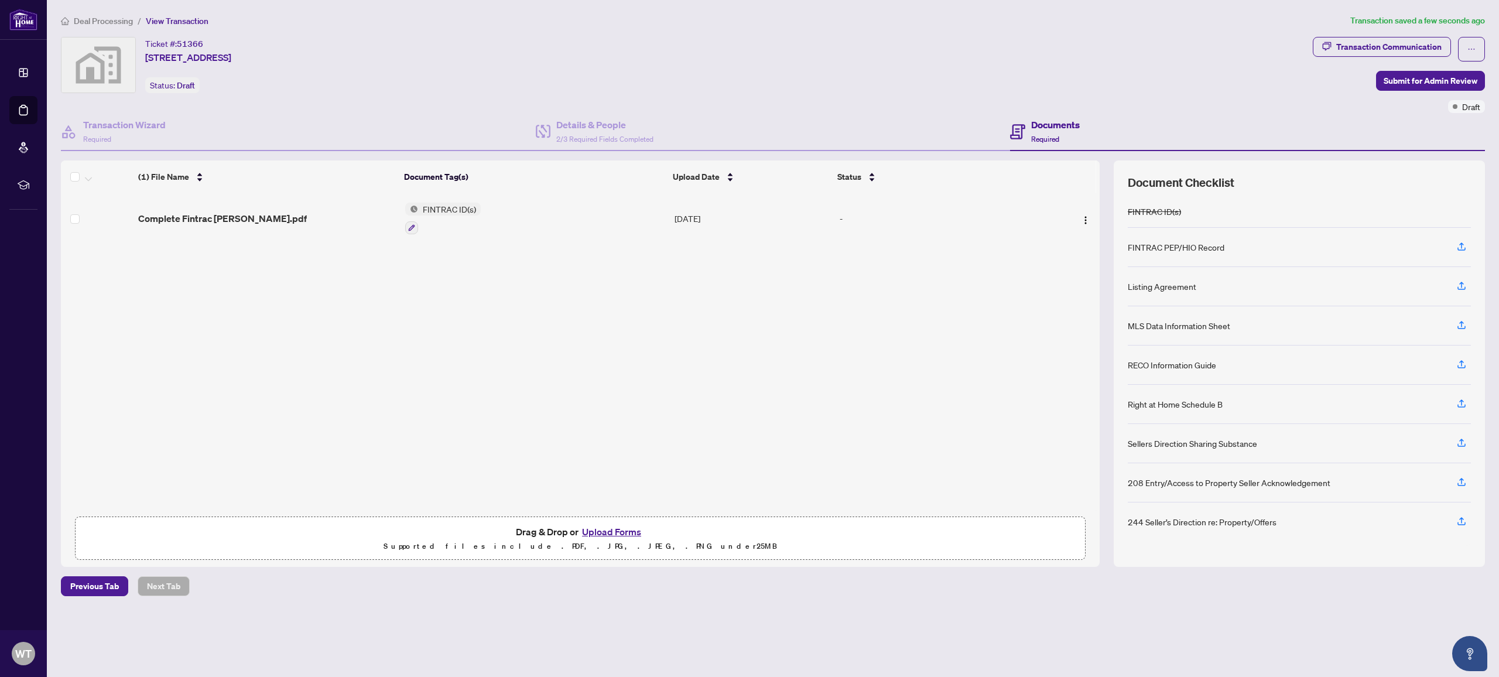
click at [604, 528] on button "Upload Forms" at bounding box center [611, 531] width 66 height 15
click at [451, 215] on span "Add a Document Tag" at bounding box center [460, 212] width 78 height 8
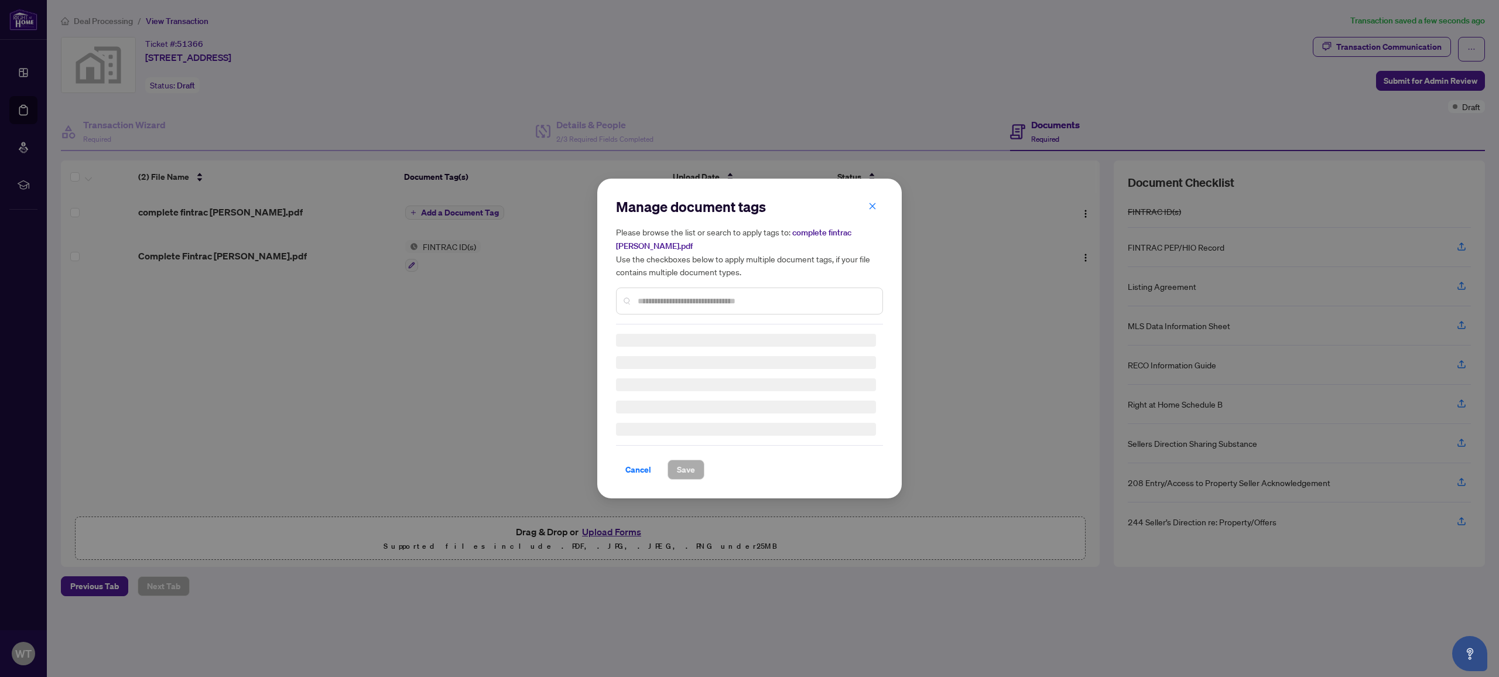
click at [656, 297] on div "Manage document tags Please browse the list or search to apply tags to: complet…" at bounding box center [749, 260] width 267 height 127
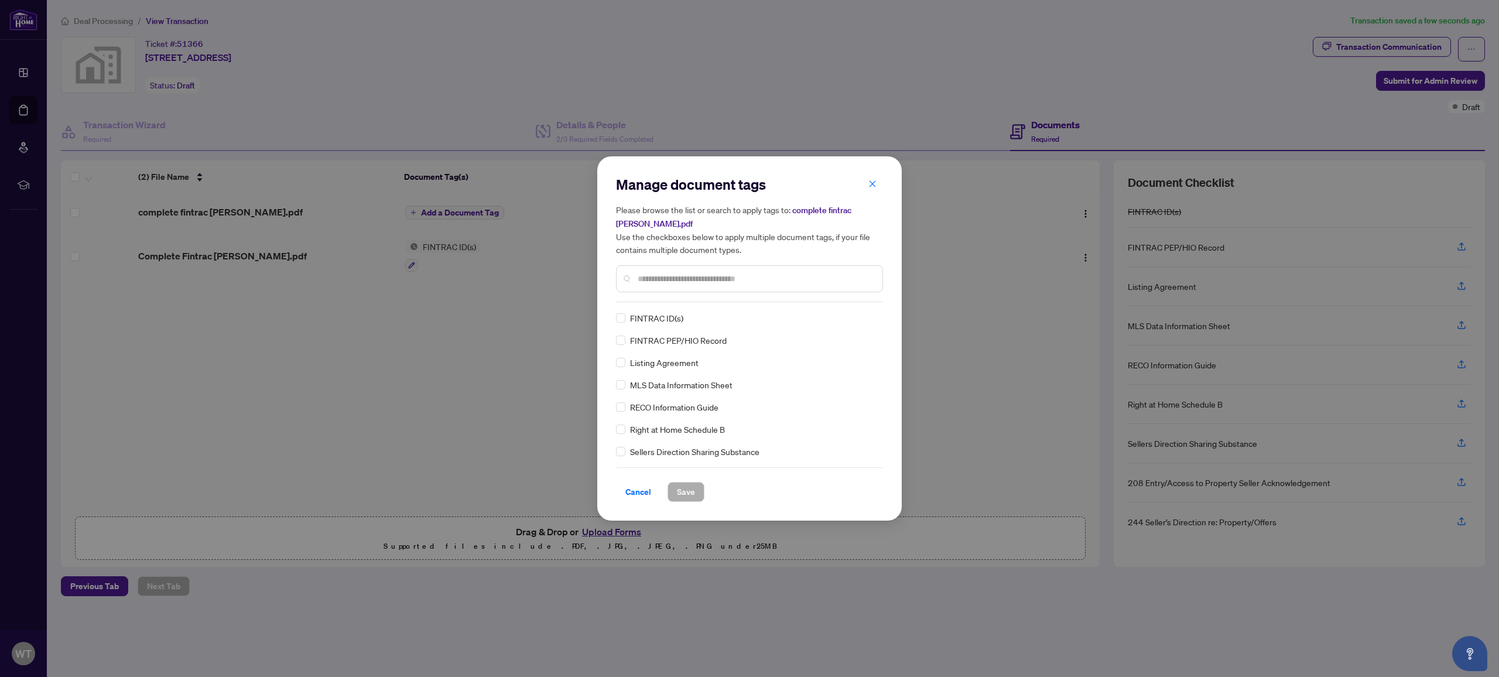
click at [659, 314] on span "FINTRAC ID(s)" at bounding box center [656, 317] width 53 height 13
click at [696, 491] on button "Save" at bounding box center [685, 492] width 37 height 20
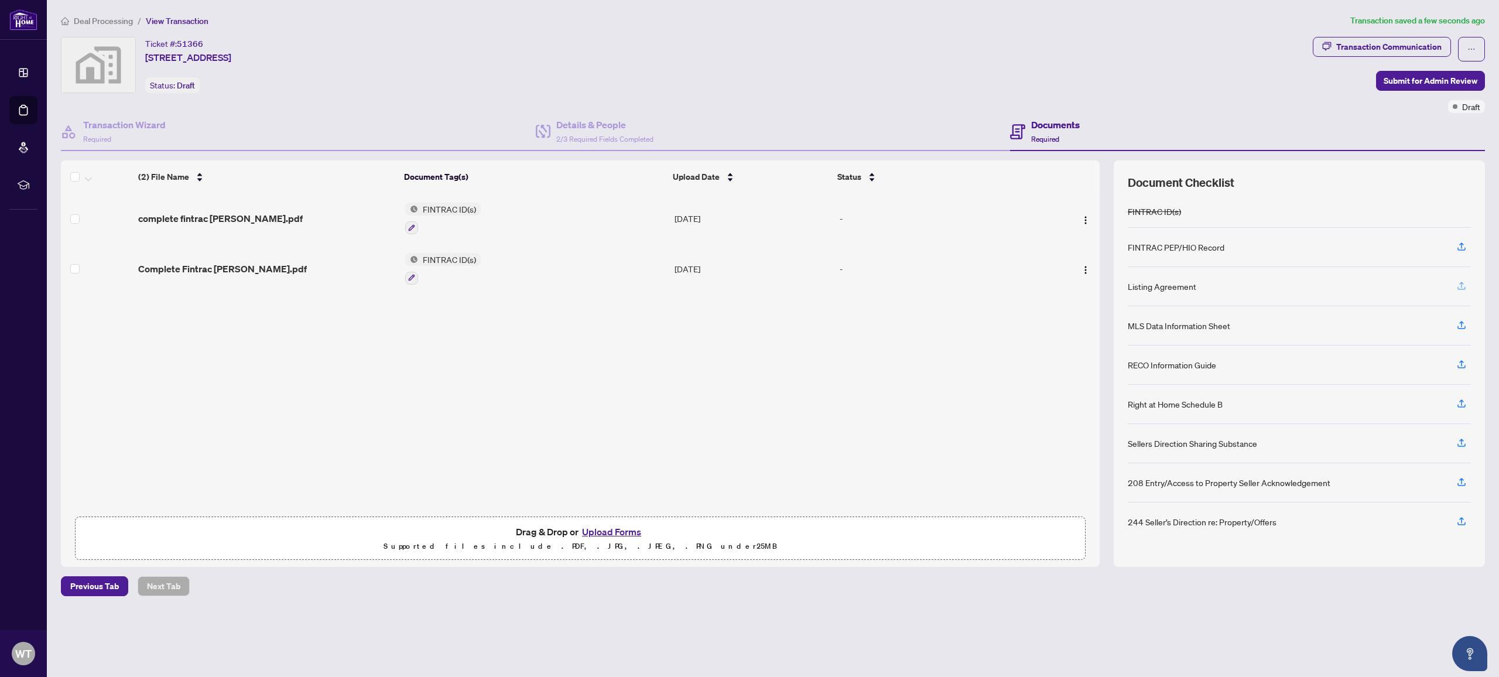
click at [1463, 286] on icon "button" at bounding box center [1461, 285] width 11 height 11
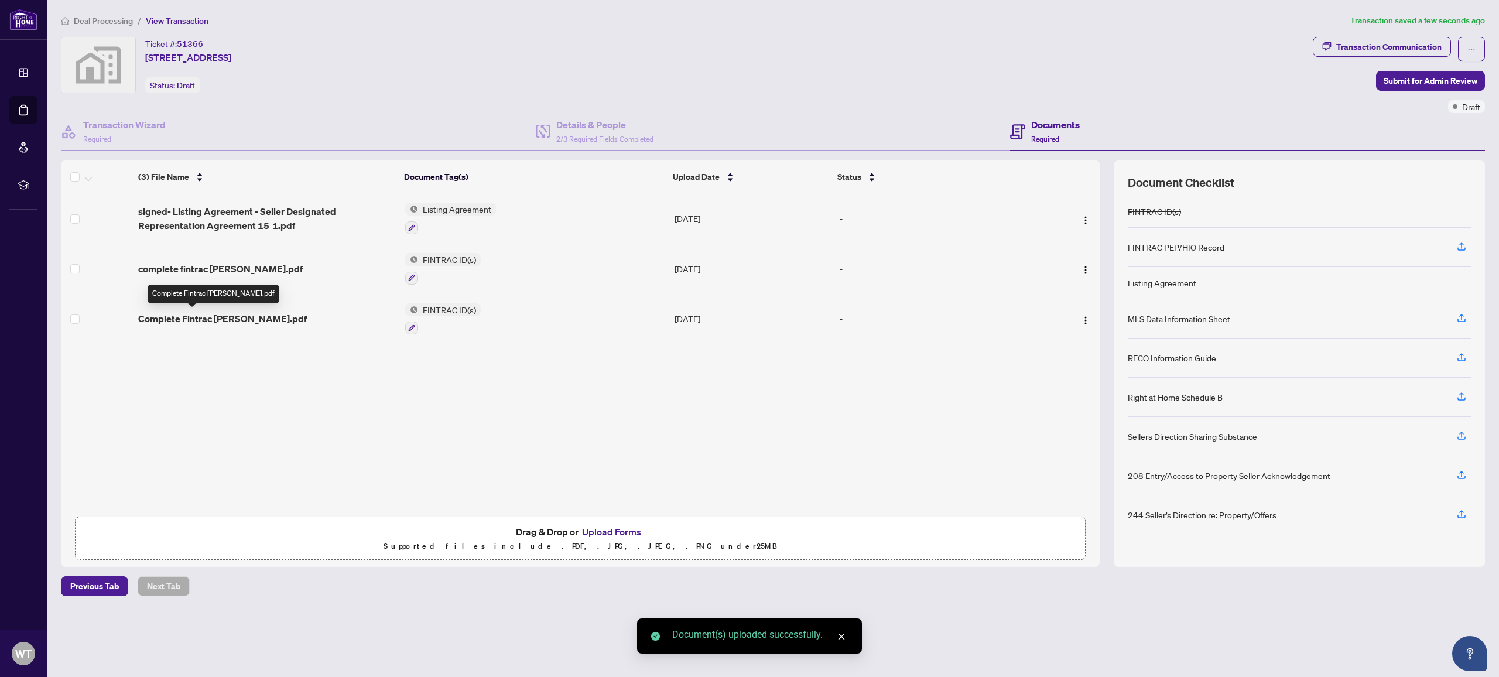
click at [207, 321] on span "Complete Fintrac [PERSON_NAME].pdf" at bounding box center [222, 318] width 169 height 14
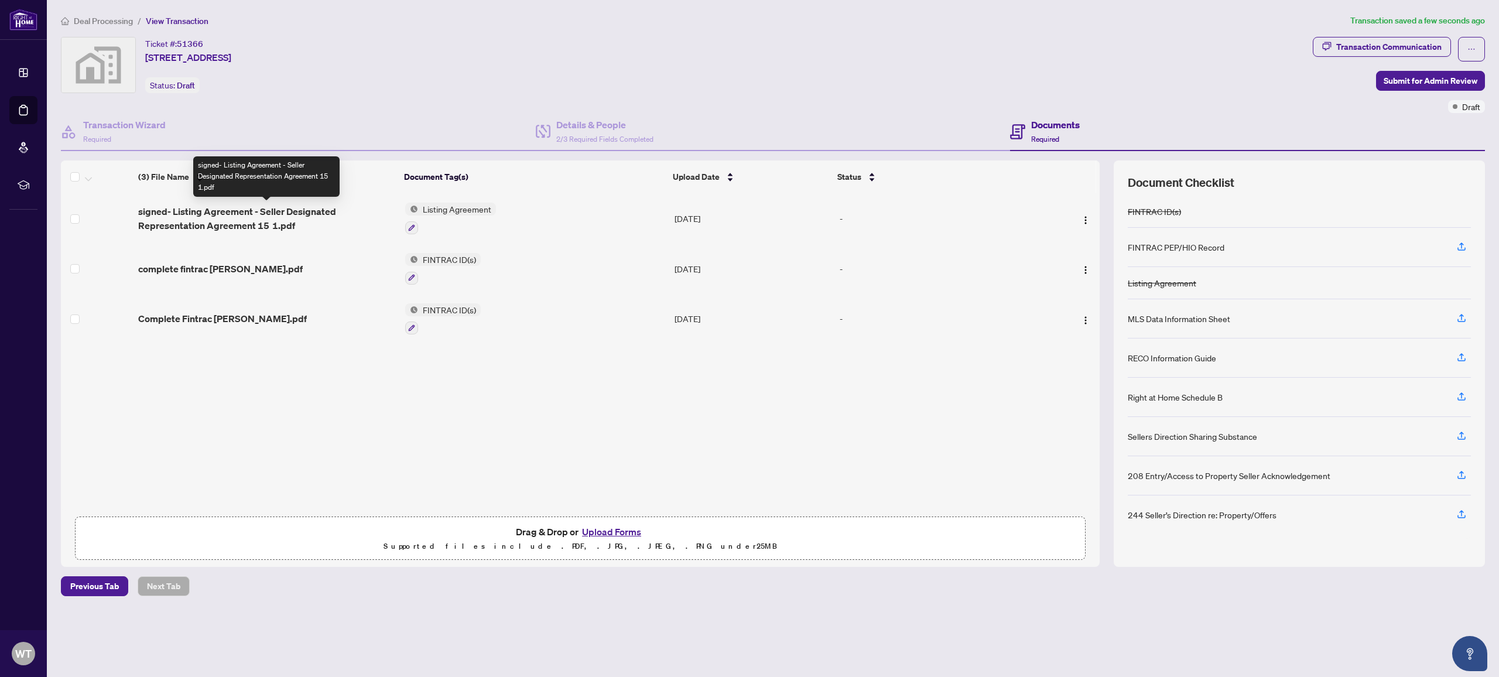
click at [321, 207] on span "signed- Listing Agreement - Seller Designated Representation Agreement 15 1.pdf" at bounding box center [267, 218] width 258 height 28
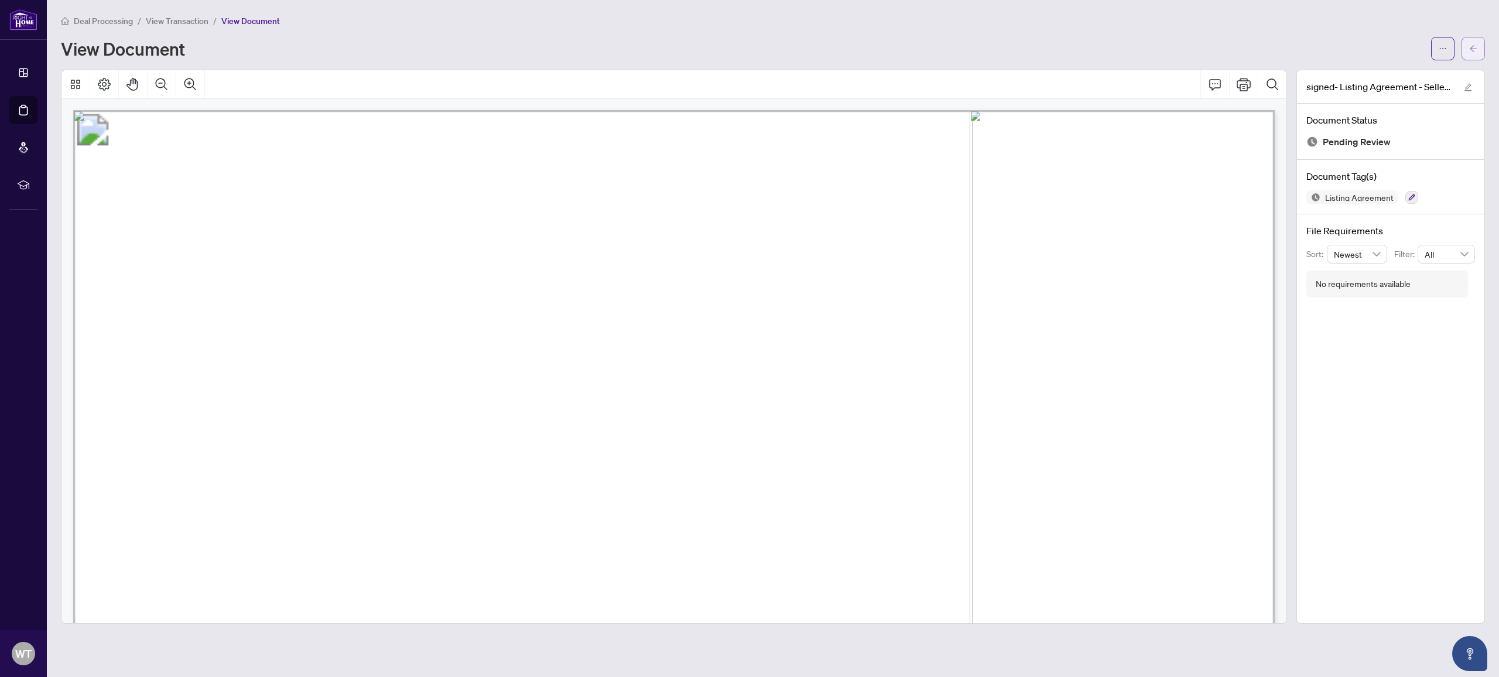
click at [1465, 44] on button "button" at bounding box center [1472, 48] width 23 height 23
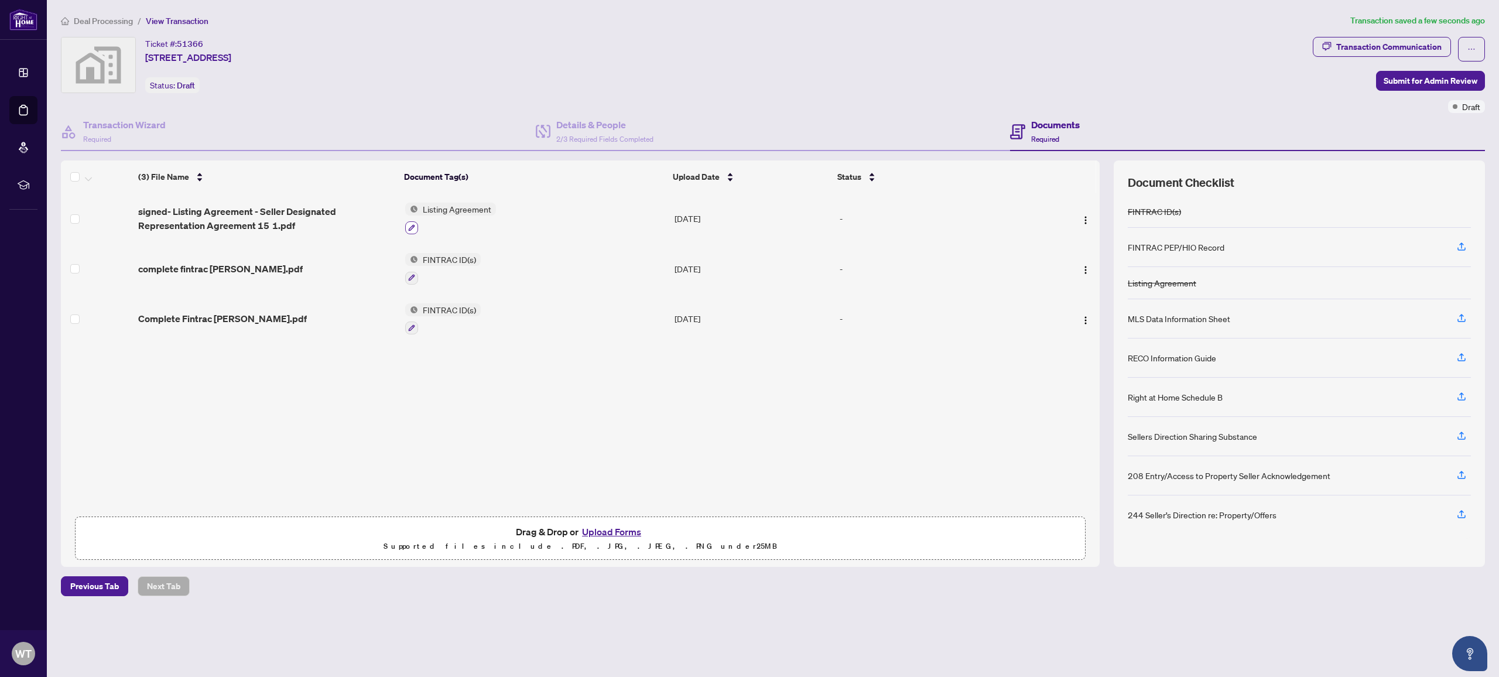
click at [412, 222] on button "button" at bounding box center [411, 227] width 13 height 13
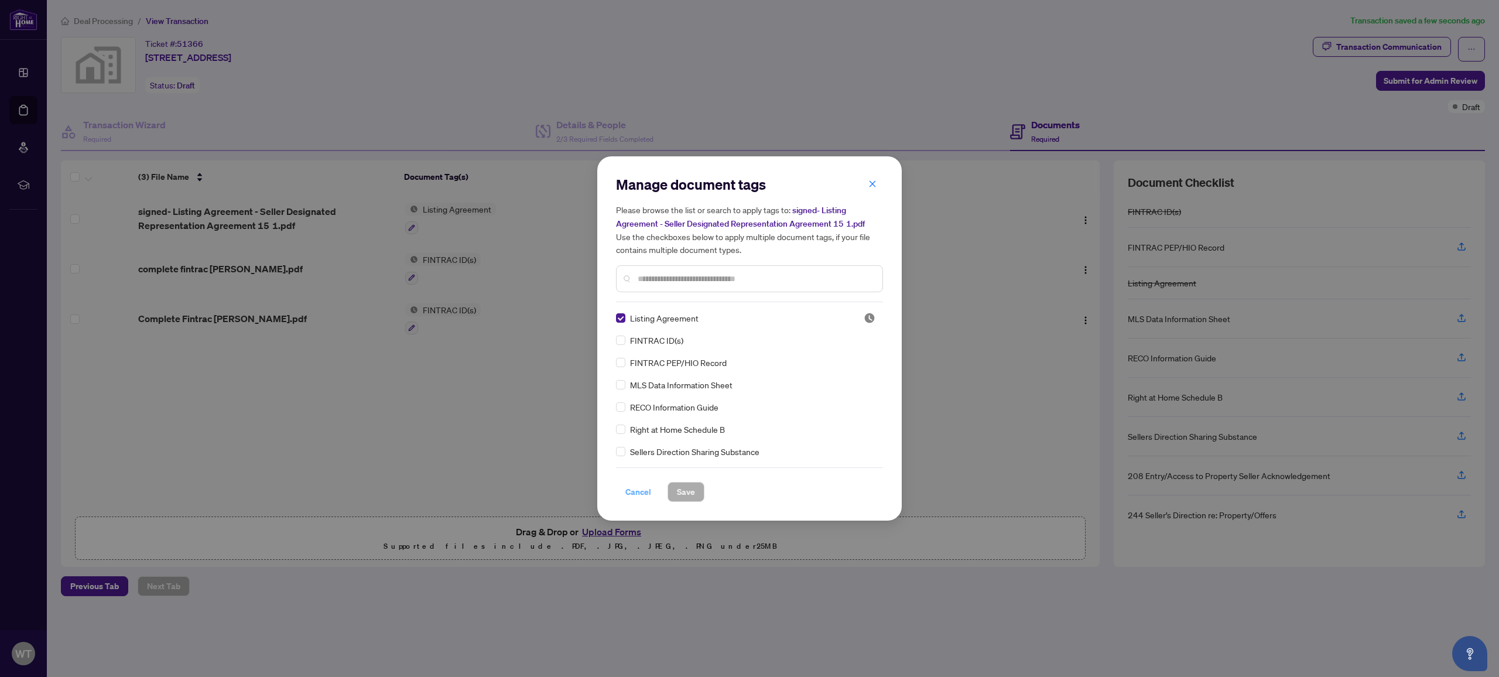
click at [636, 496] on span "Cancel" at bounding box center [638, 491] width 26 height 19
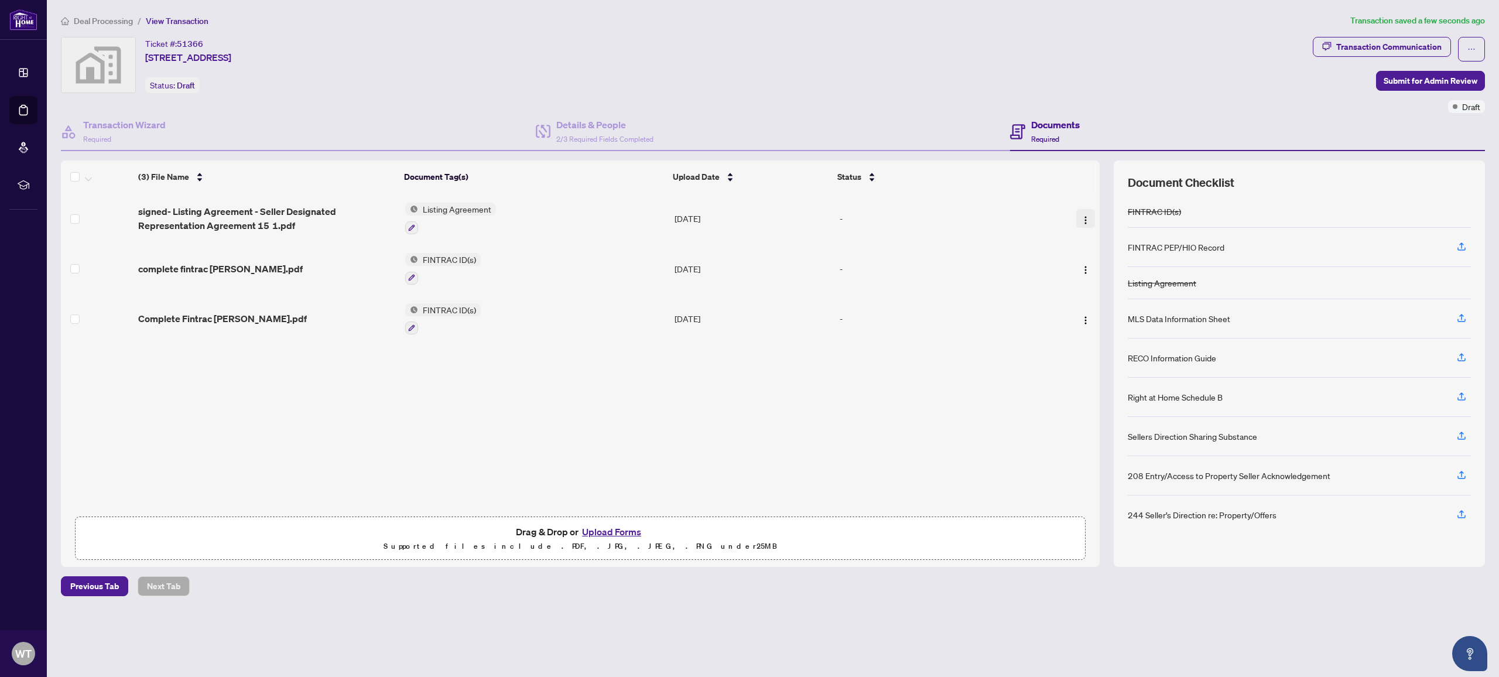
click at [1085, 217] on img "button" at bounding box center [1085, 219] width 9 height 9
click at [839, 220] on div "-" at bounding box center [937, 218] width 197 height 13
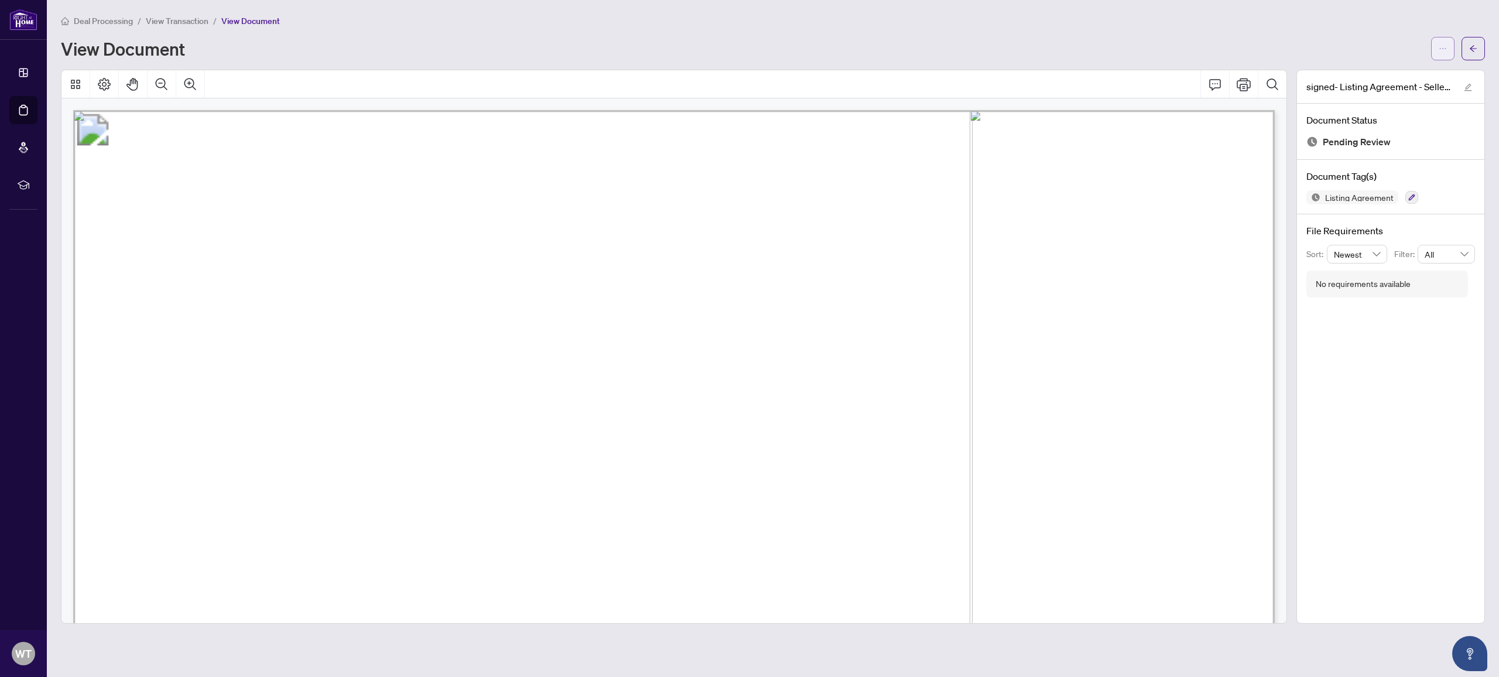
click at [1446, 50] on icon "ellipsis" at bounding box center [1442, 48] width 8 height 8
click at [1383, 152] on span "Archive" at bounding box center [1400, 148] width 89 height 13
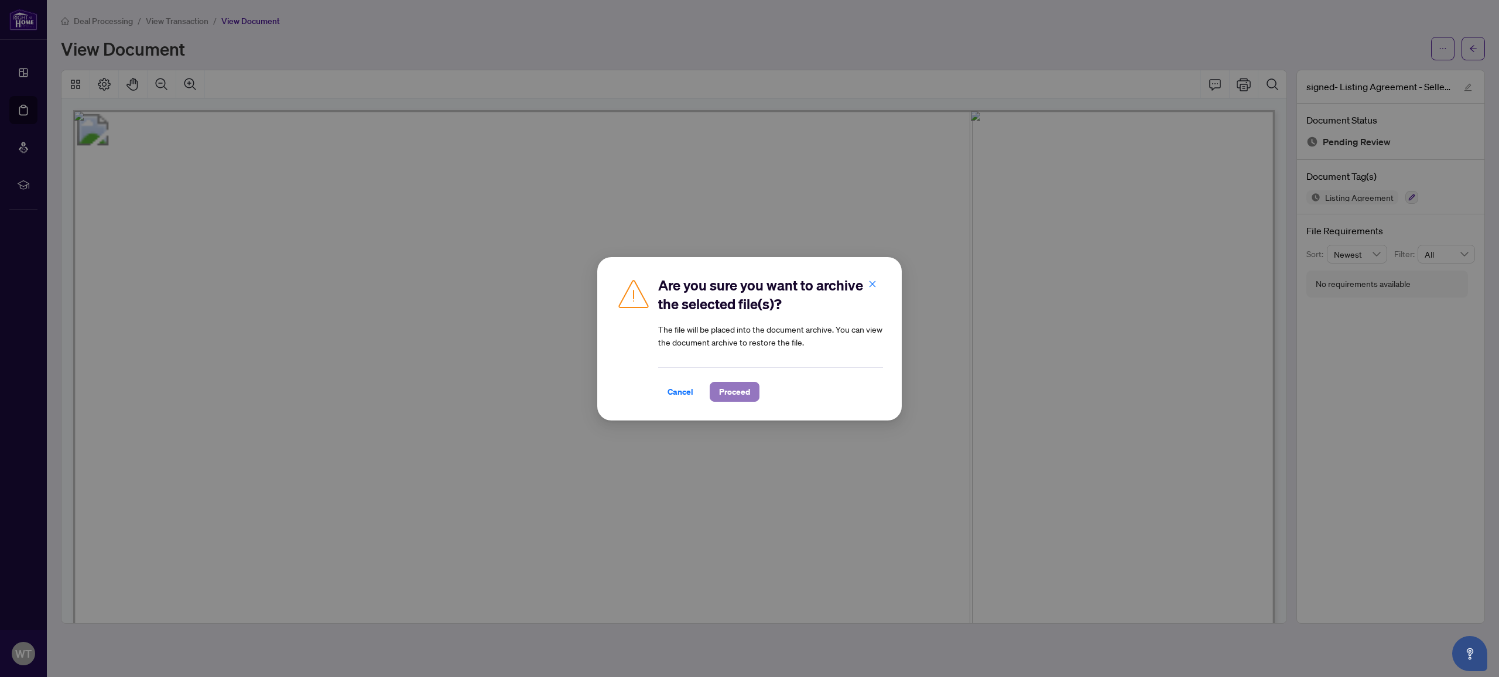
click at [722, 390] on span "Proceed" at bounding box center [734, 391] width 31 height 19
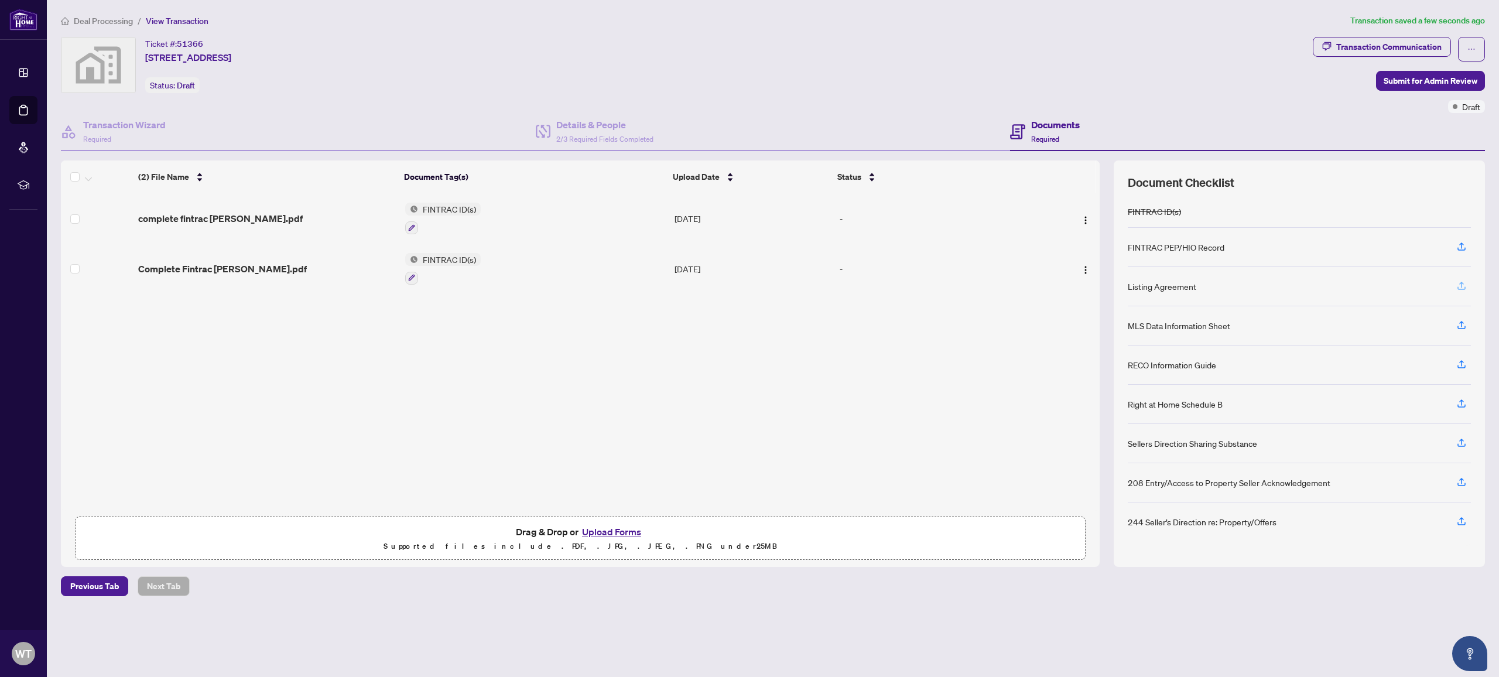
click at [1463, 285] on icon "button" at bounding box center [1461, 285] width 11 height 11
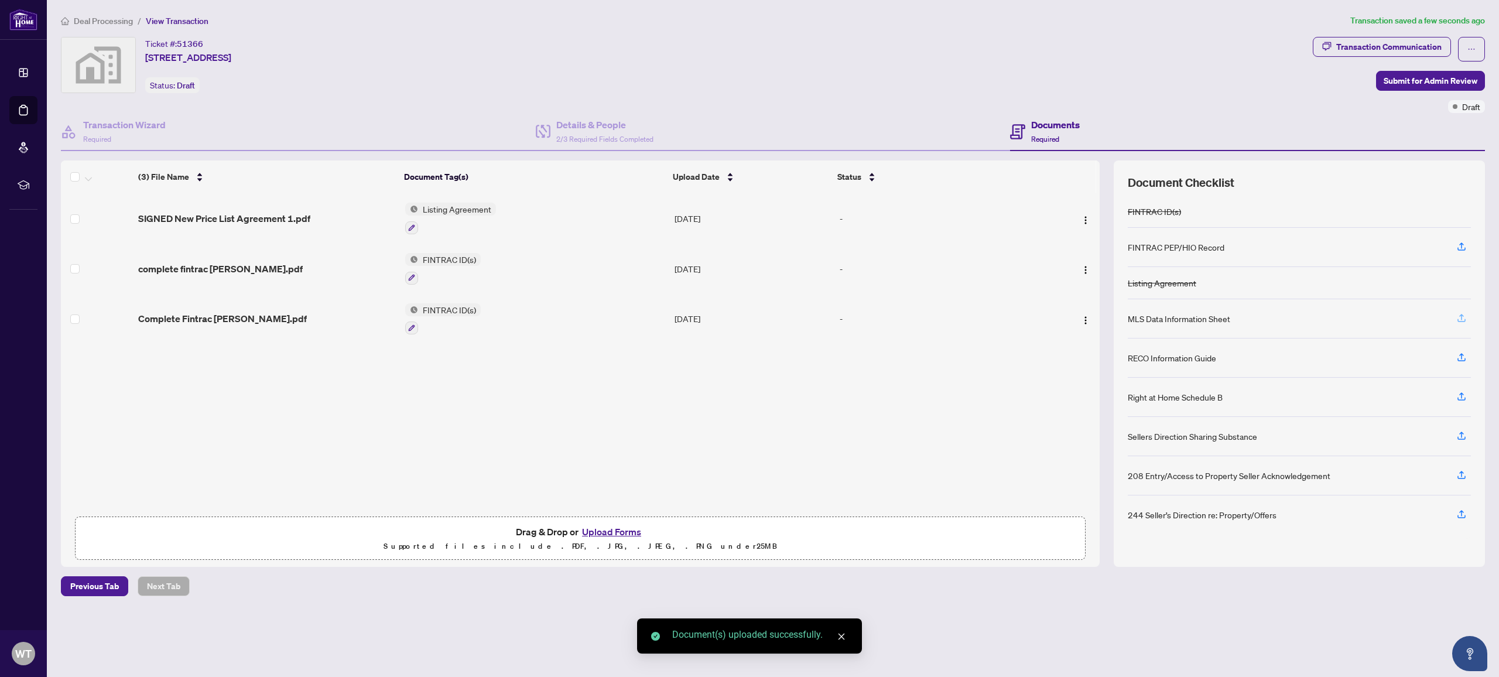
click at [1462, 320] on icon "button" at bounding box center [1461, 318] width 11 height 11
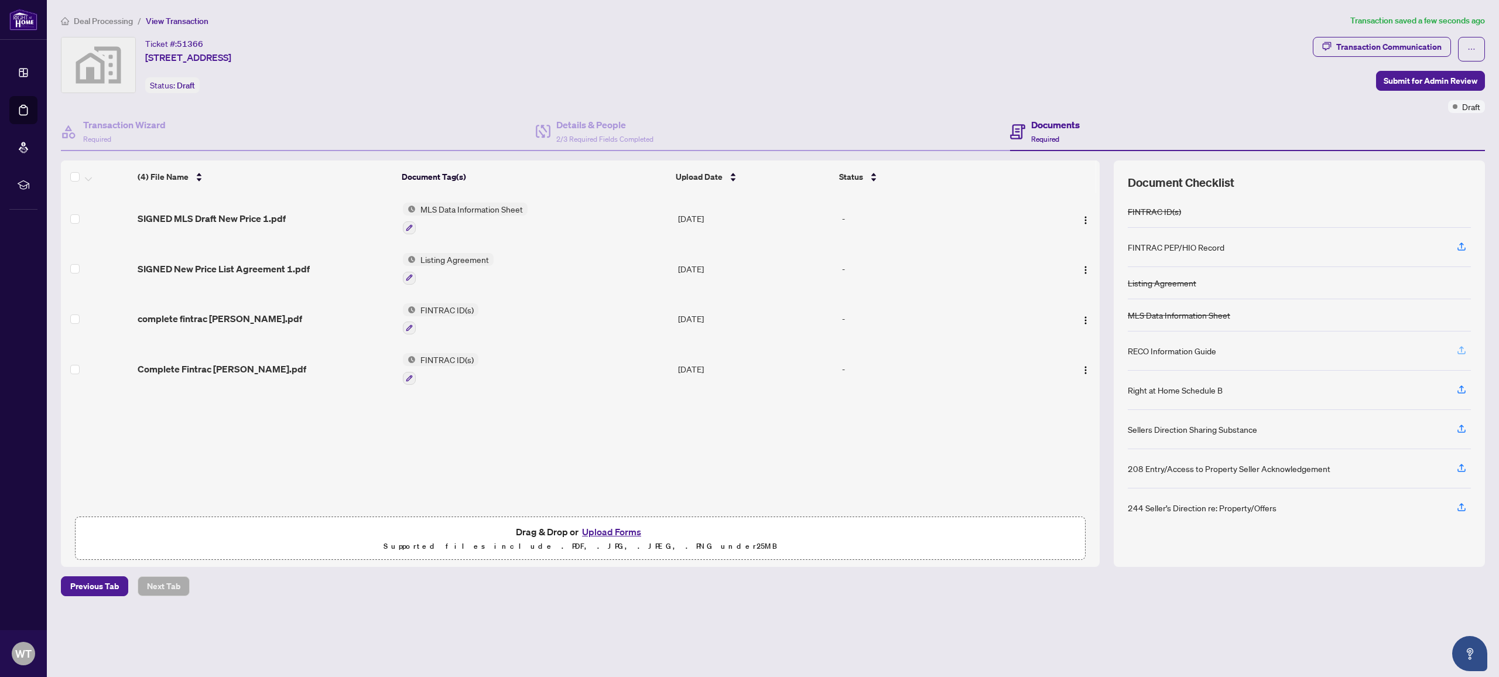
click at [1461, 352] on icon "button" at bounding box center [1461, 352] width 8 height 3
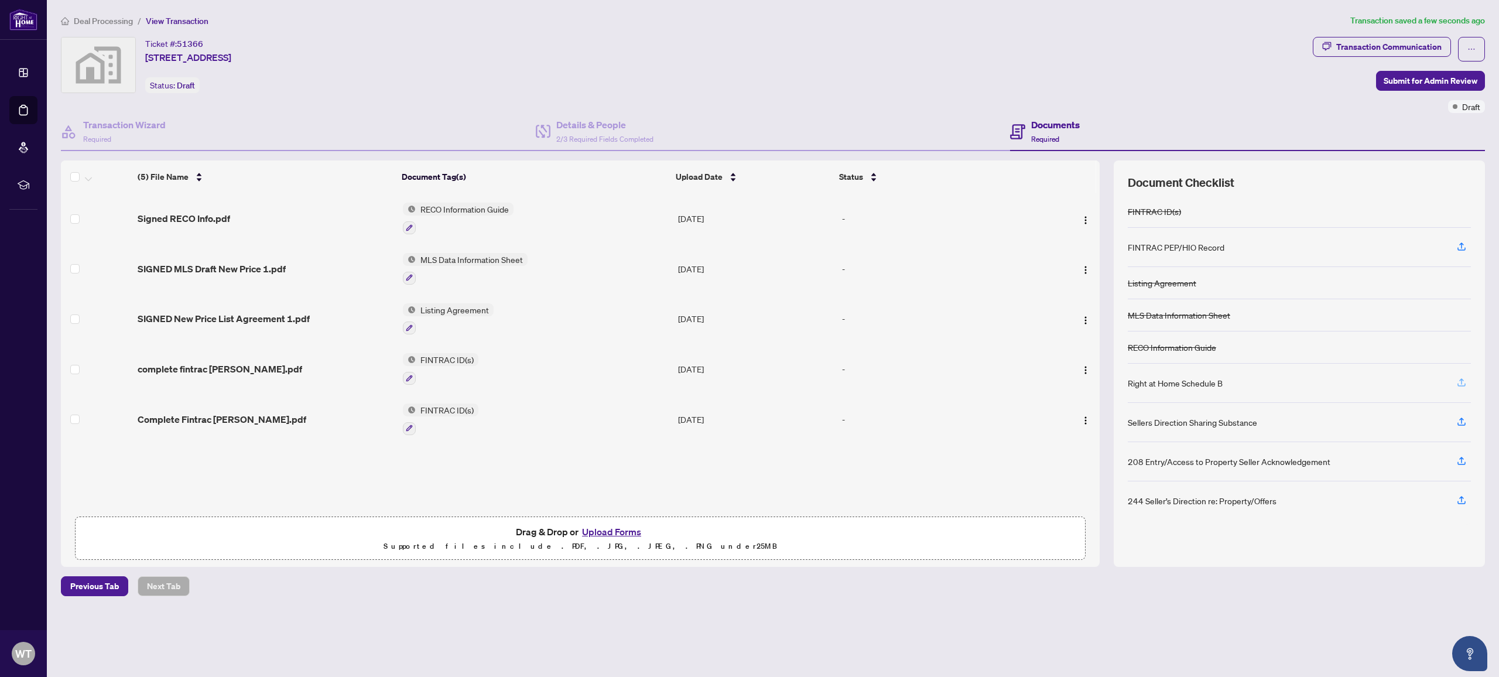
click at [1463, 382] on icon "button" at bounding box center [1461, 382] width 11 height 11
click at [1464, 499] on icon "button" at bounding box center [1461, 500] width 11 height 11
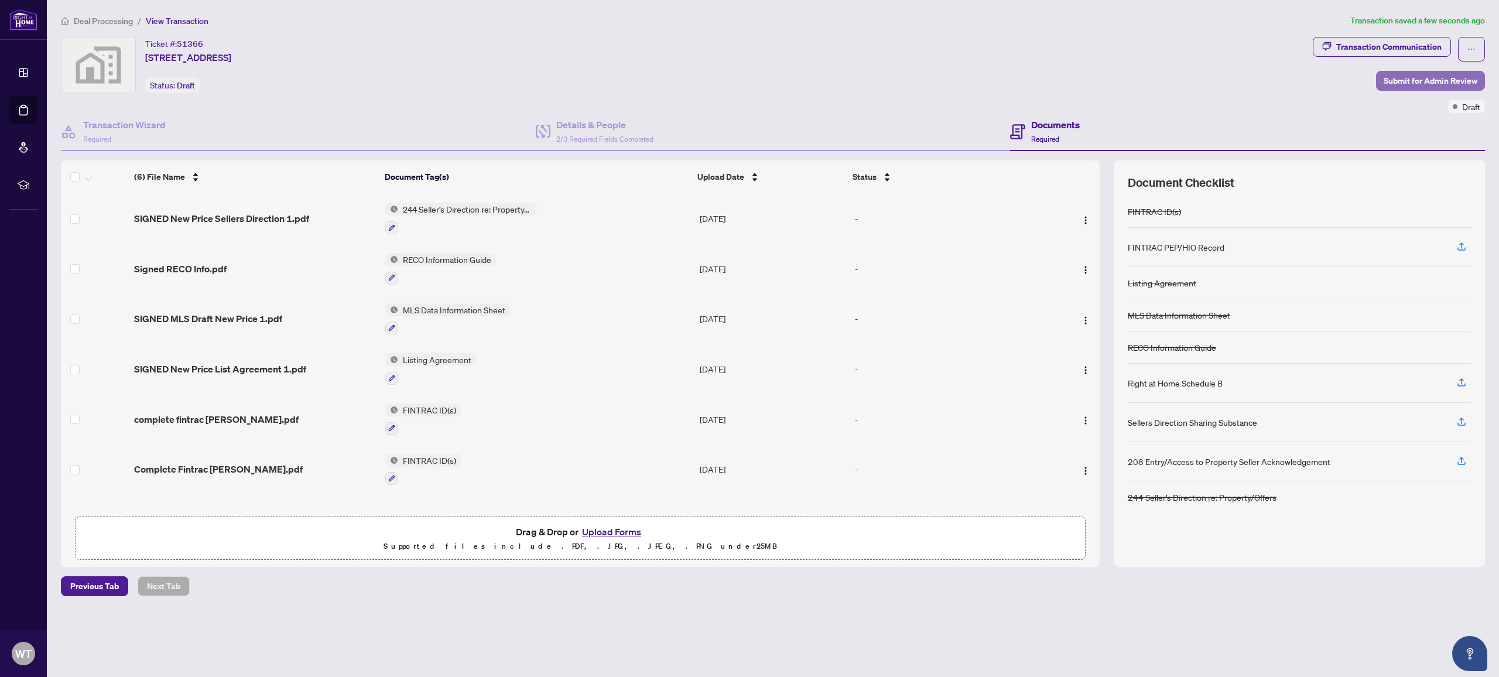
click at [1401, 83] on span "Submit for Admin Review" at bounding box center [1430, 80] width 94 height 19
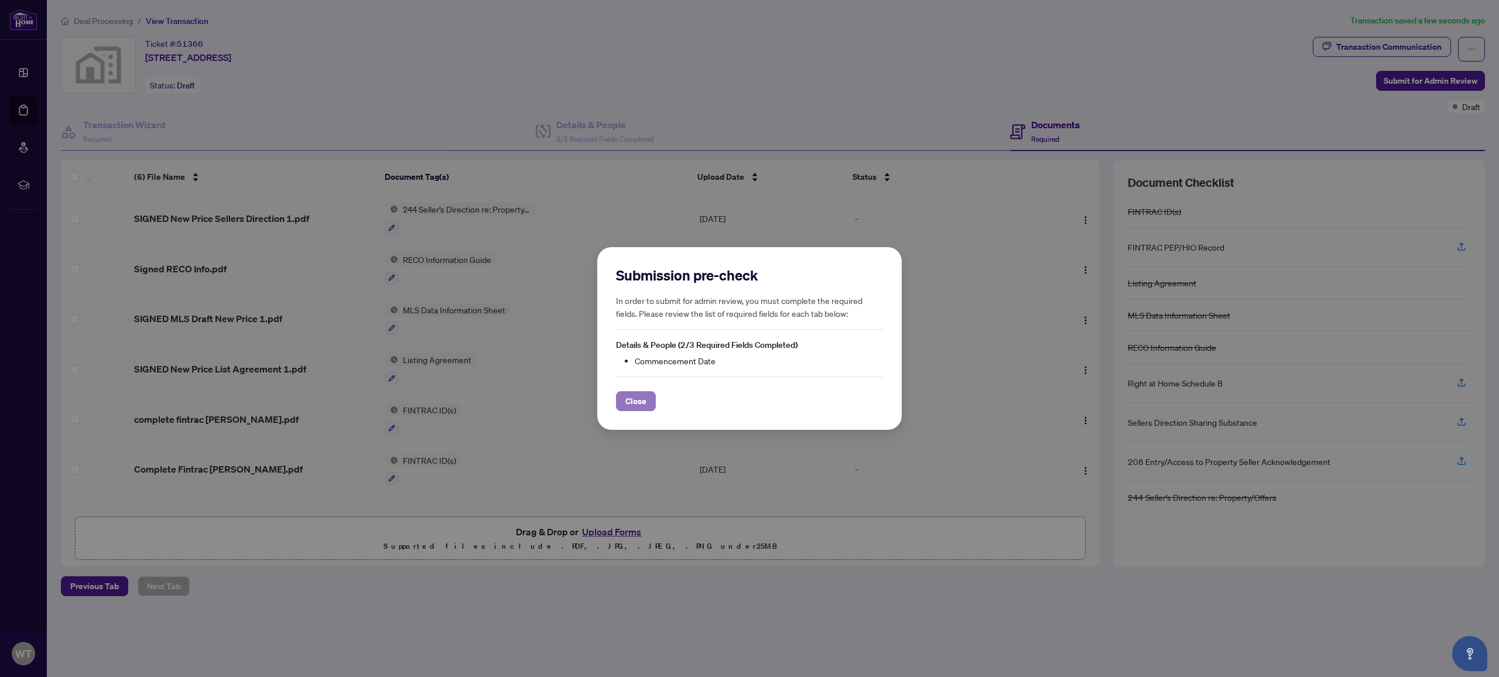
click at [632, 400] on span "Close" at bounding box center [635, 401] width 21 height 19
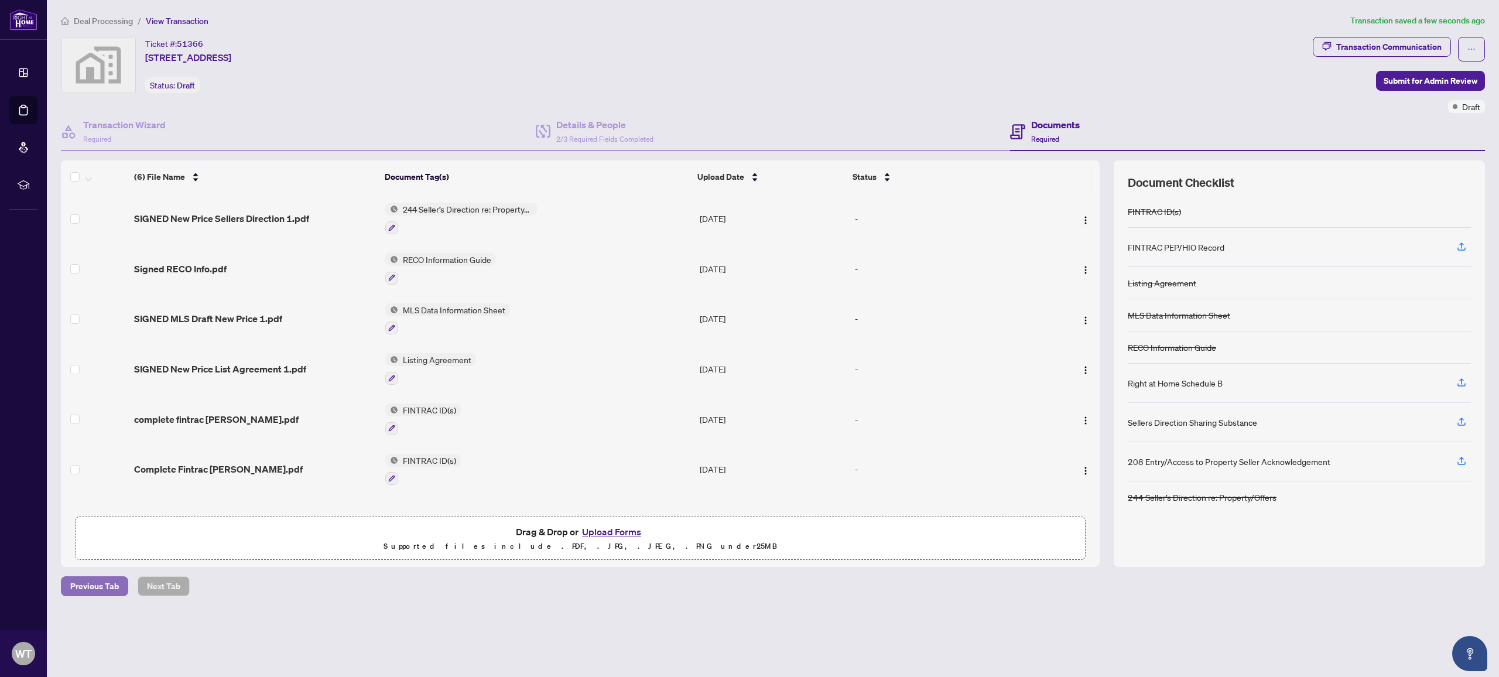
click at [85, 585] on span "Previous Tab" at bounding box center [94, 586] width 49 height 19
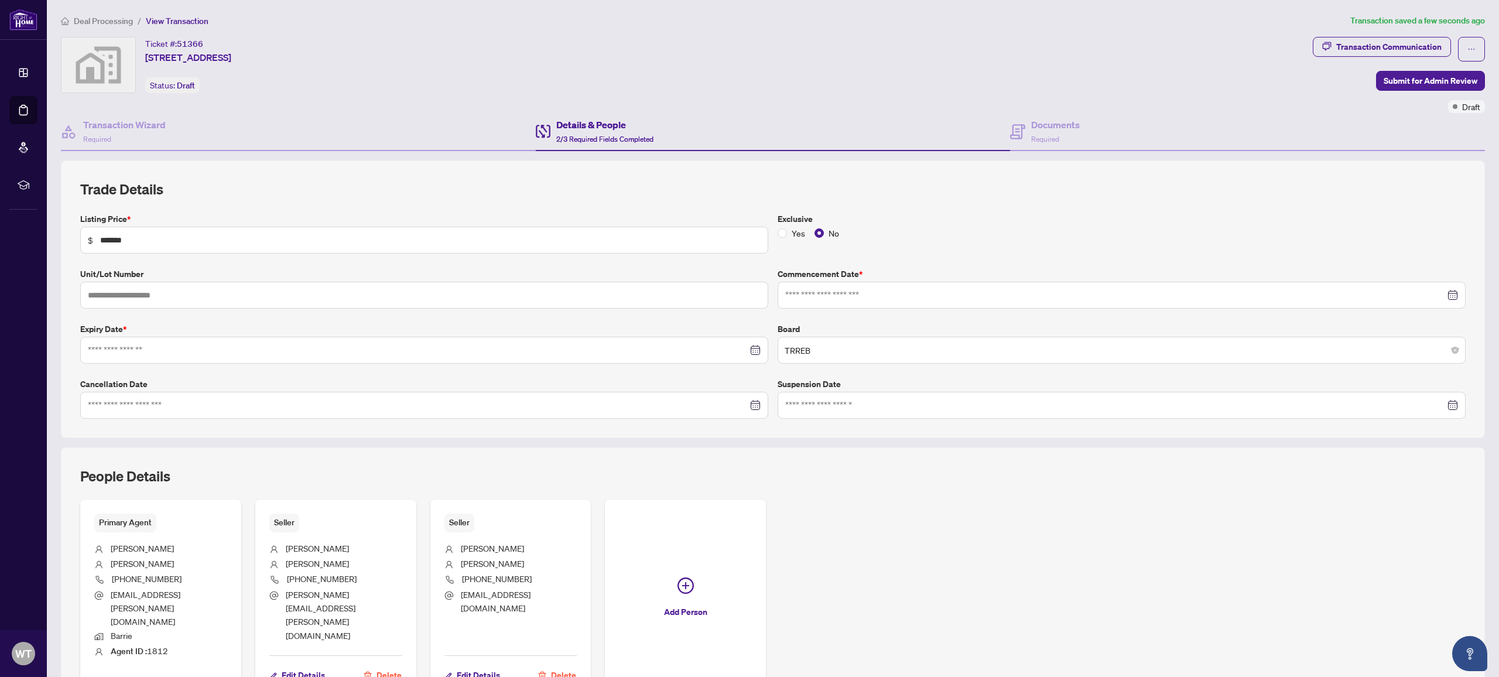
type input "**********"
click at [990, 294] on input at bounding box center [1115, 295] width 660 height 13
type input "**********"
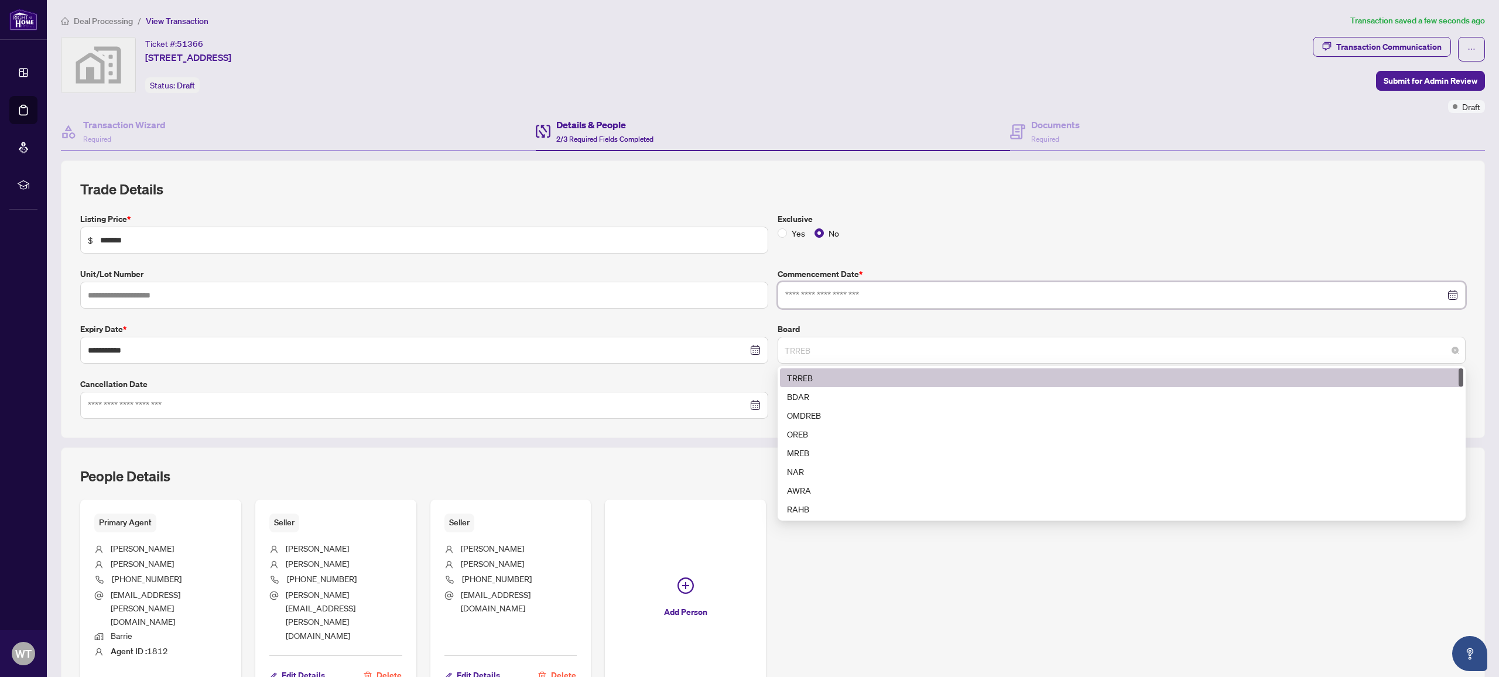
click at [1048, 350] on span "TRREB" at bounding box center [1121, 350] width 674 height 22
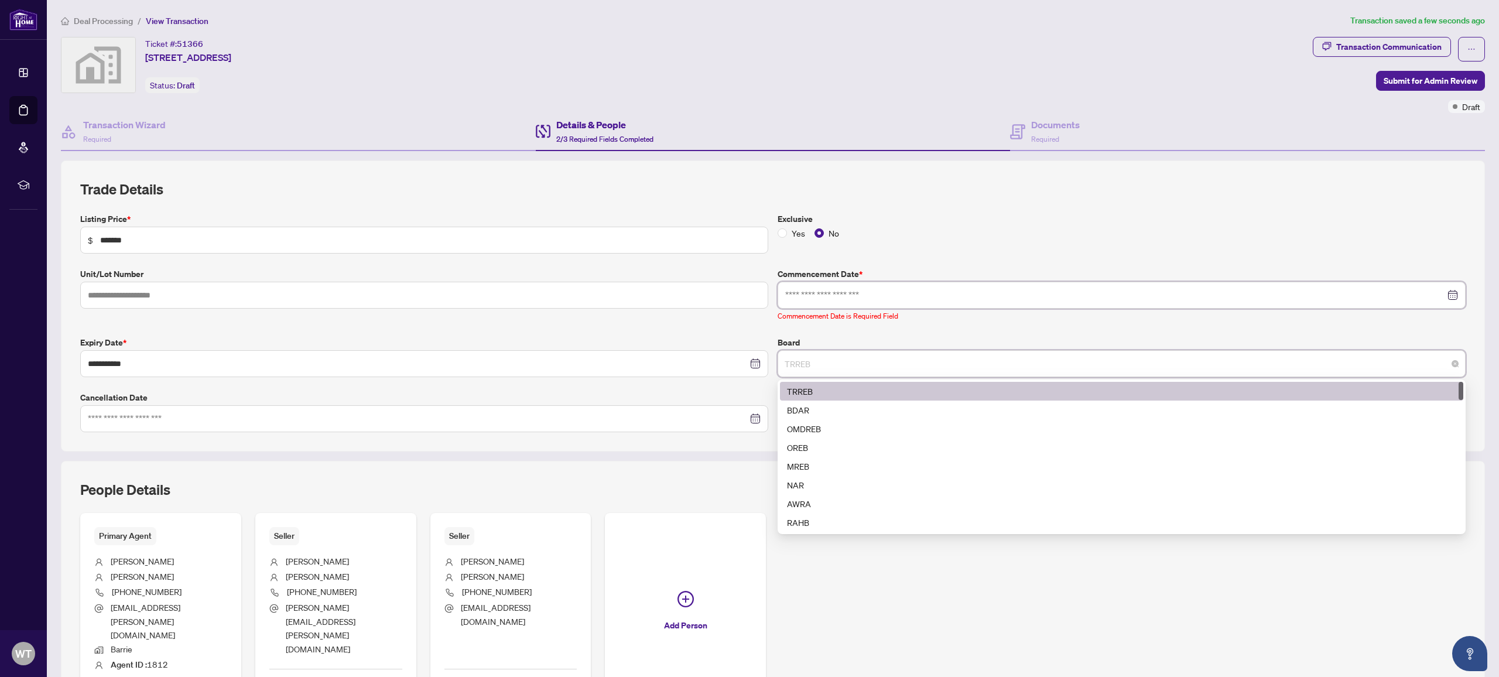
click at [918, 299] on input at bounding box center [1115, 295] width 660 height 13
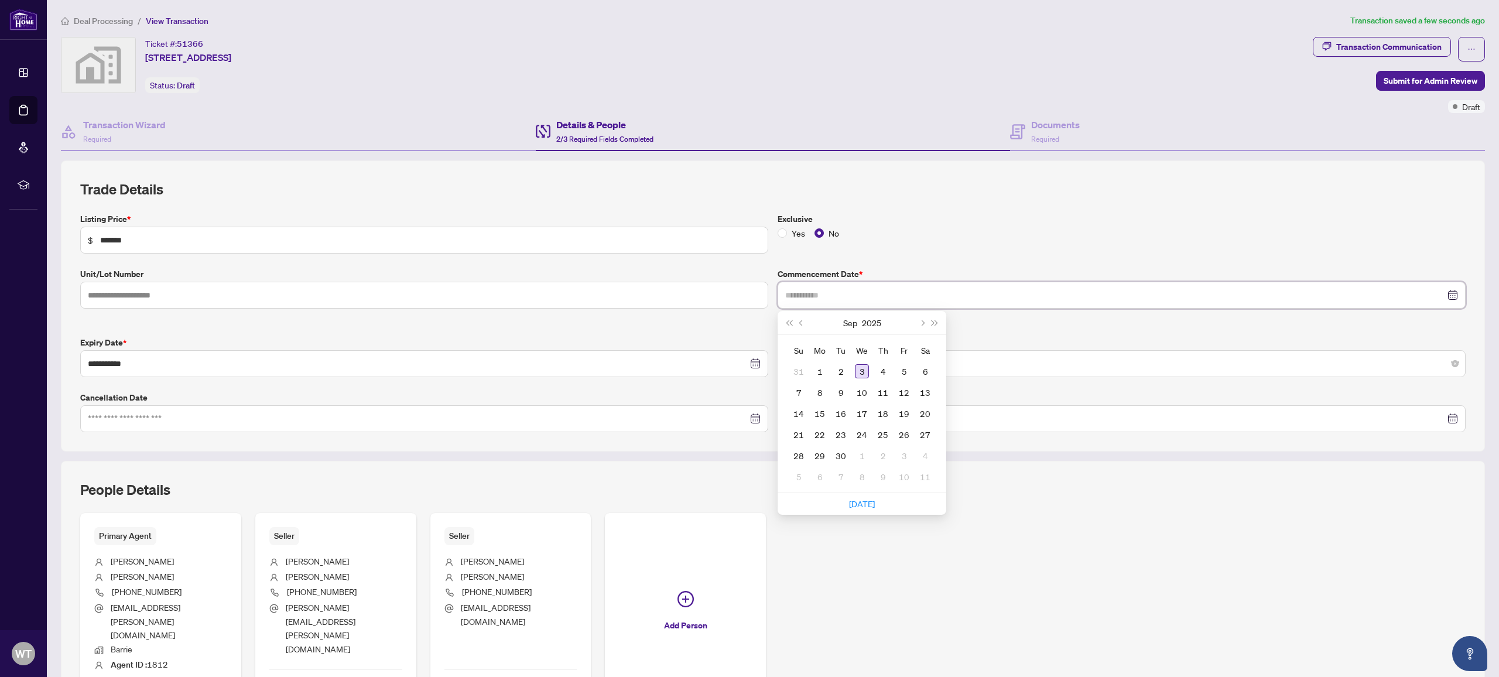
type input "**********"
click at [814, 297] on input at bounding box center [1115, 295] width 660 height 13
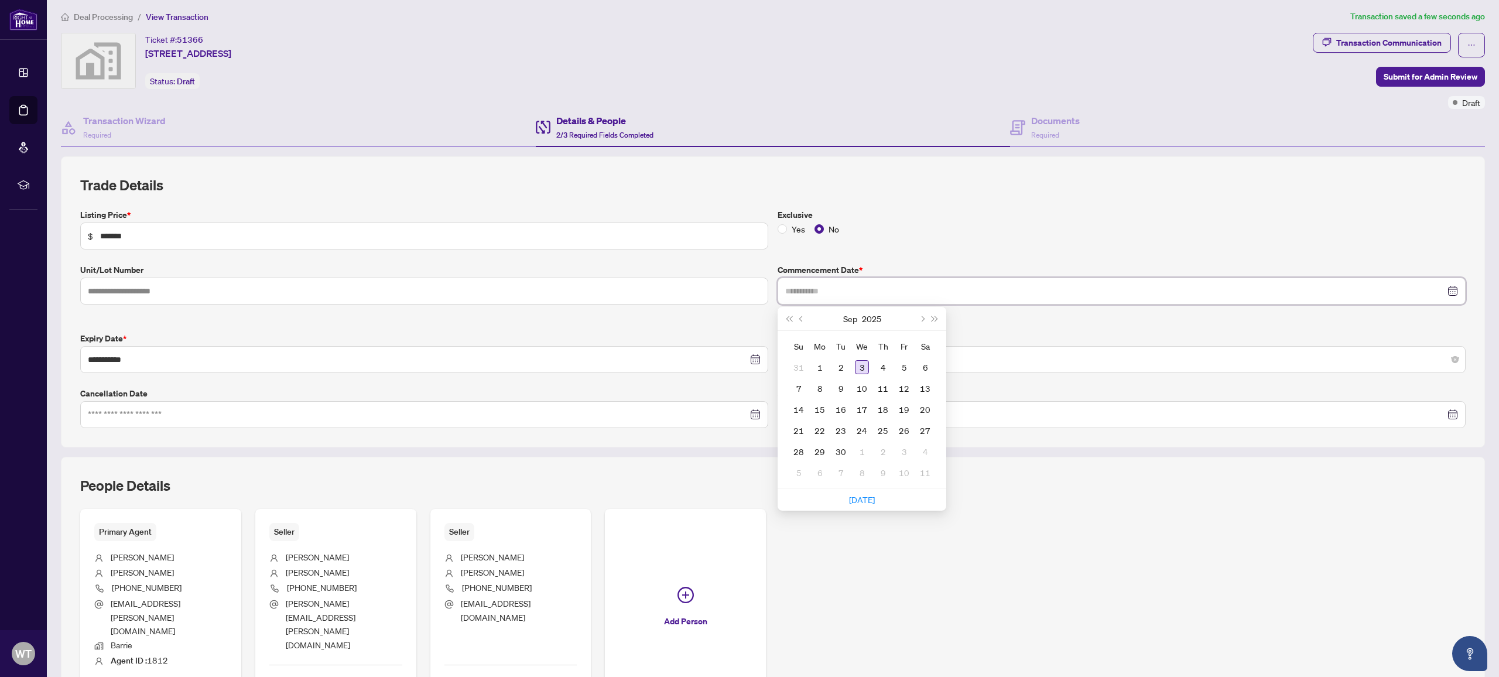
type input "**********"
click at [858, 364] on div "3" at bounding box center [862, 367] width 14 height 14
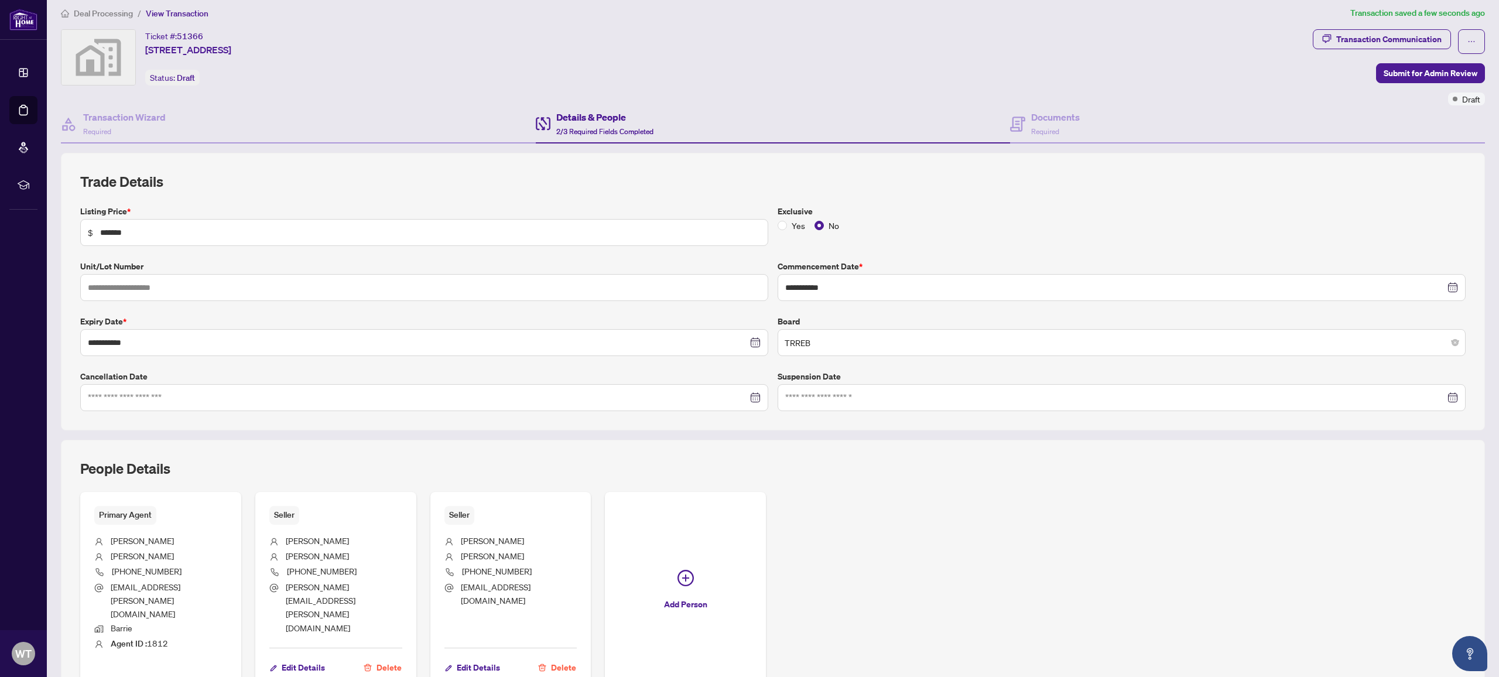
scroll to position [46, 0]
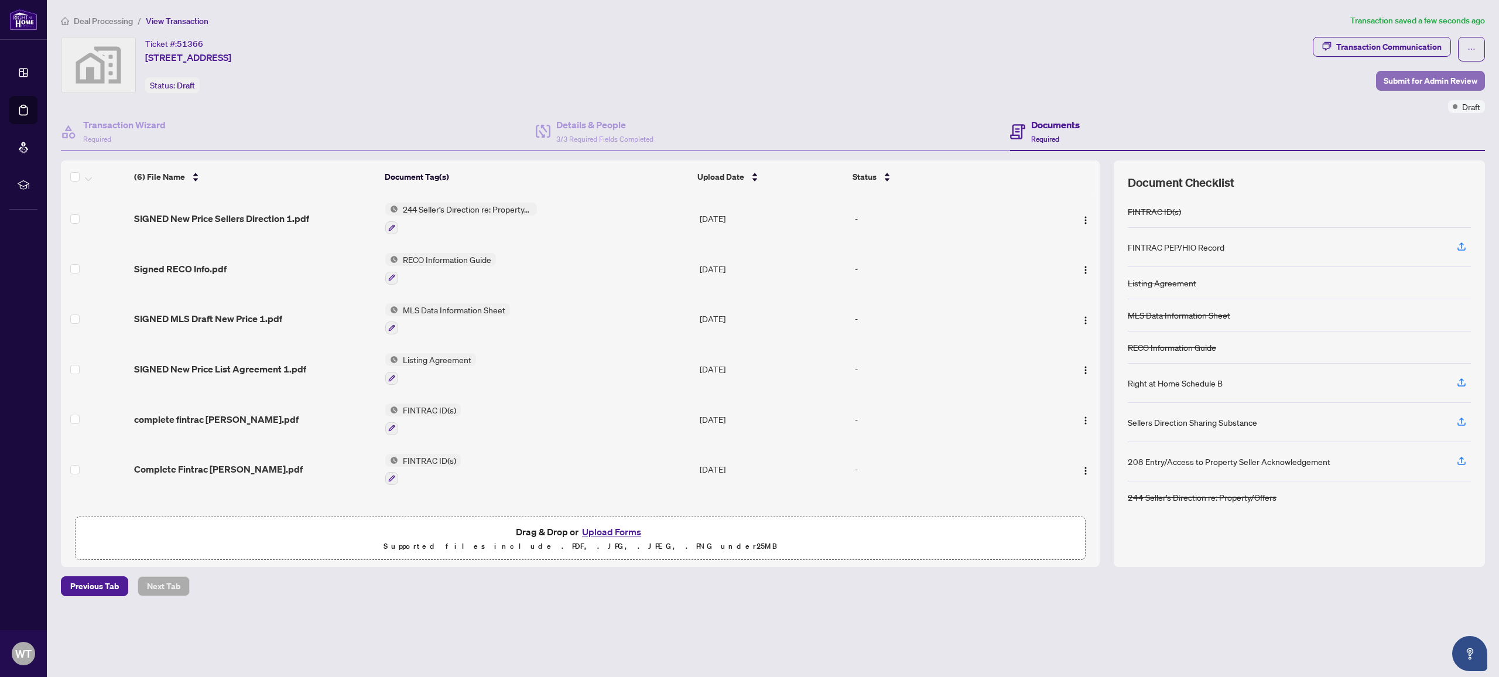
click at [1407, 75] on span "Submit for Admin Review" at bounding box center [1430, 80] width 94 height 19
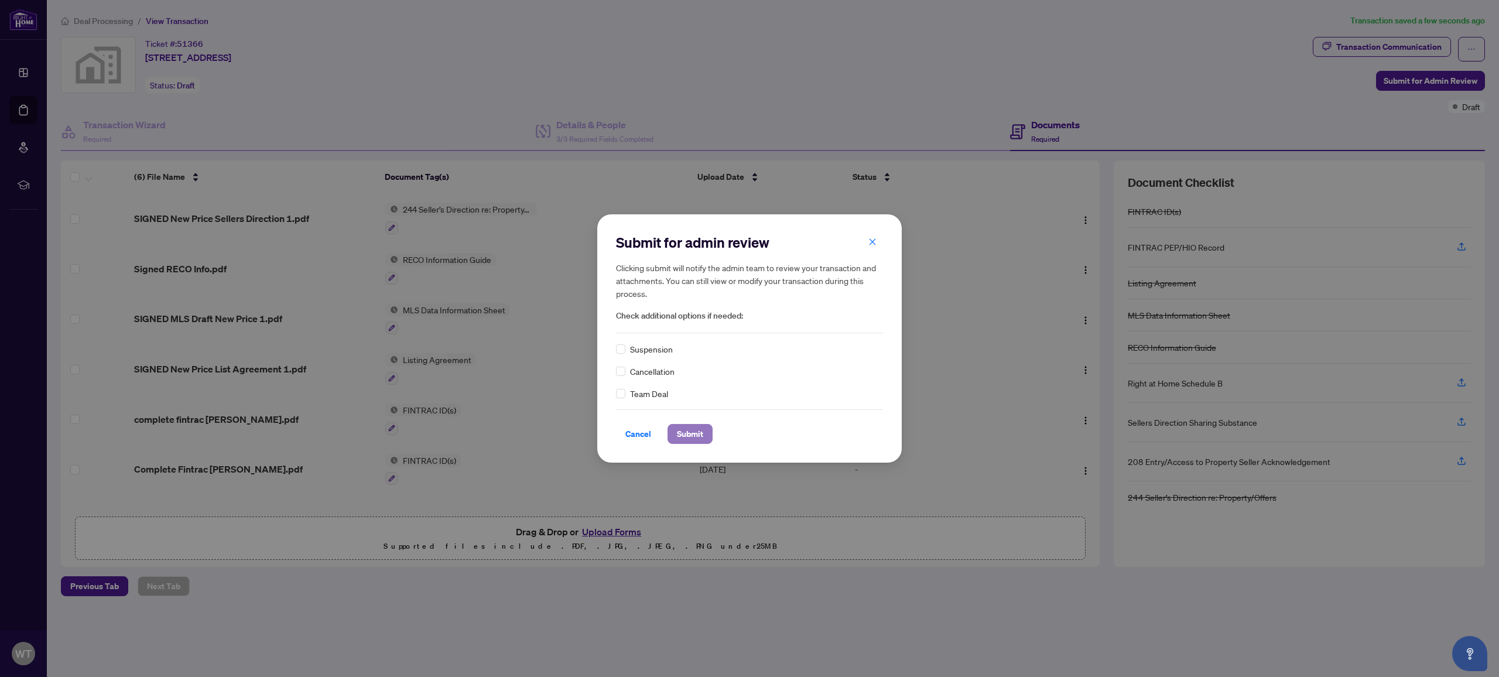
click at [688, 433] on span "Submit" at bounding box center [690, 433] width 26 height 19
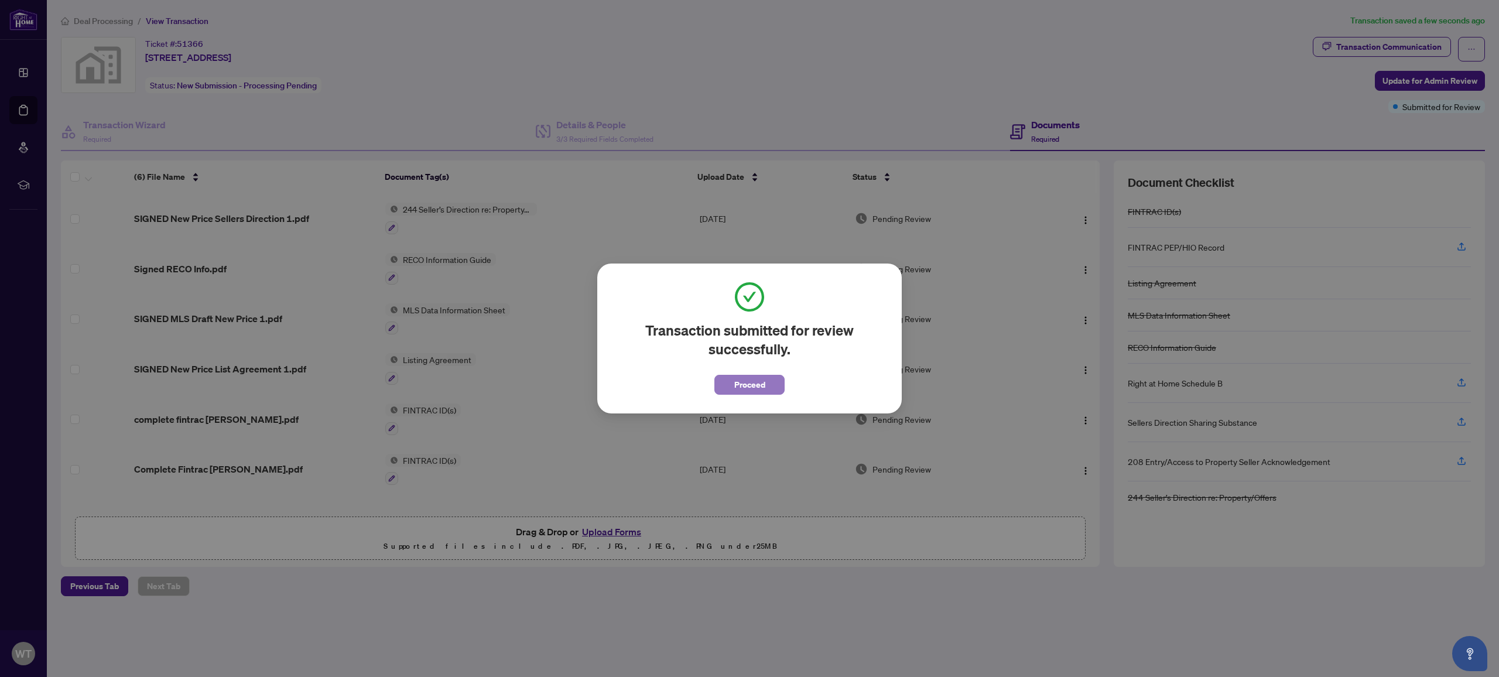
click at [752, 385] on span "Proceed" at bounding box center [749, 384] width 31 height 19
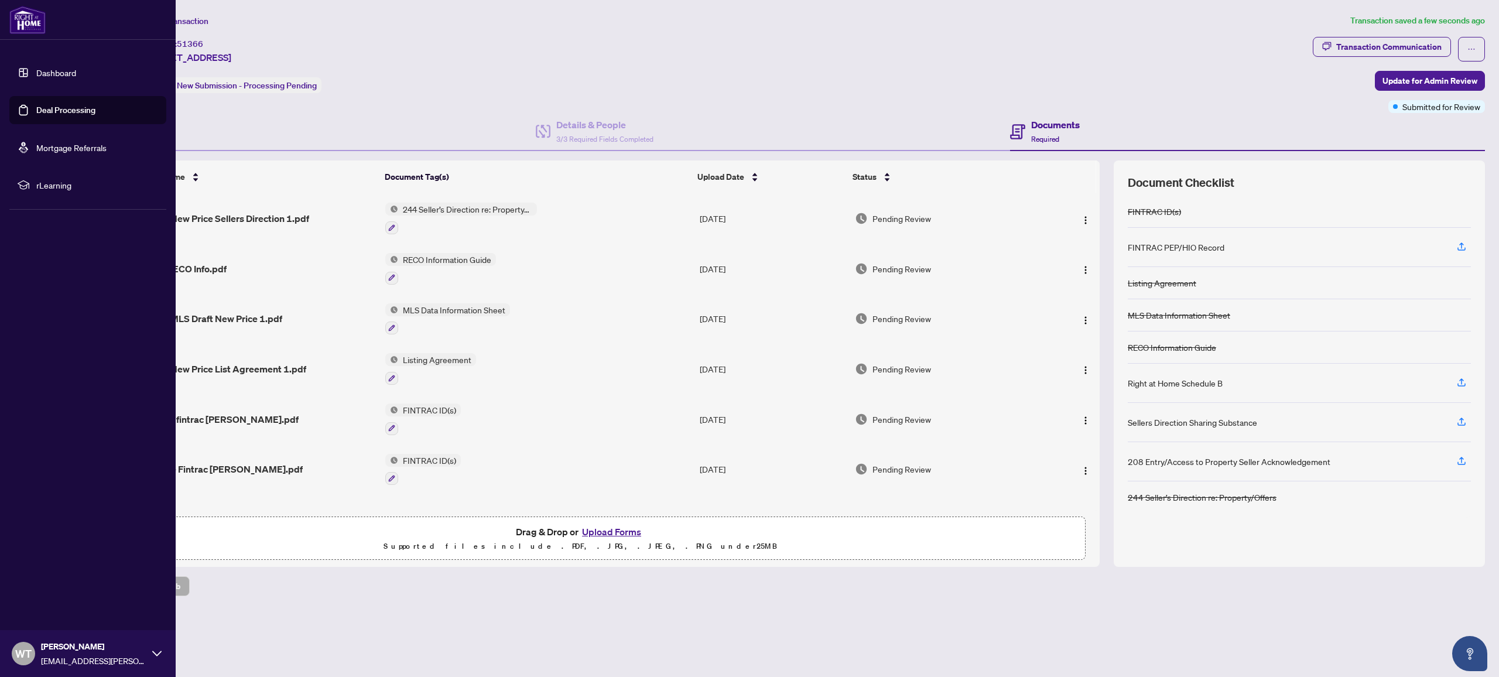
click at [47, 69] on link "Dashboard" at bounding box center [56, 72] width 40 height 11
